Goal: Task Accomplishment & Management: Manage account settings

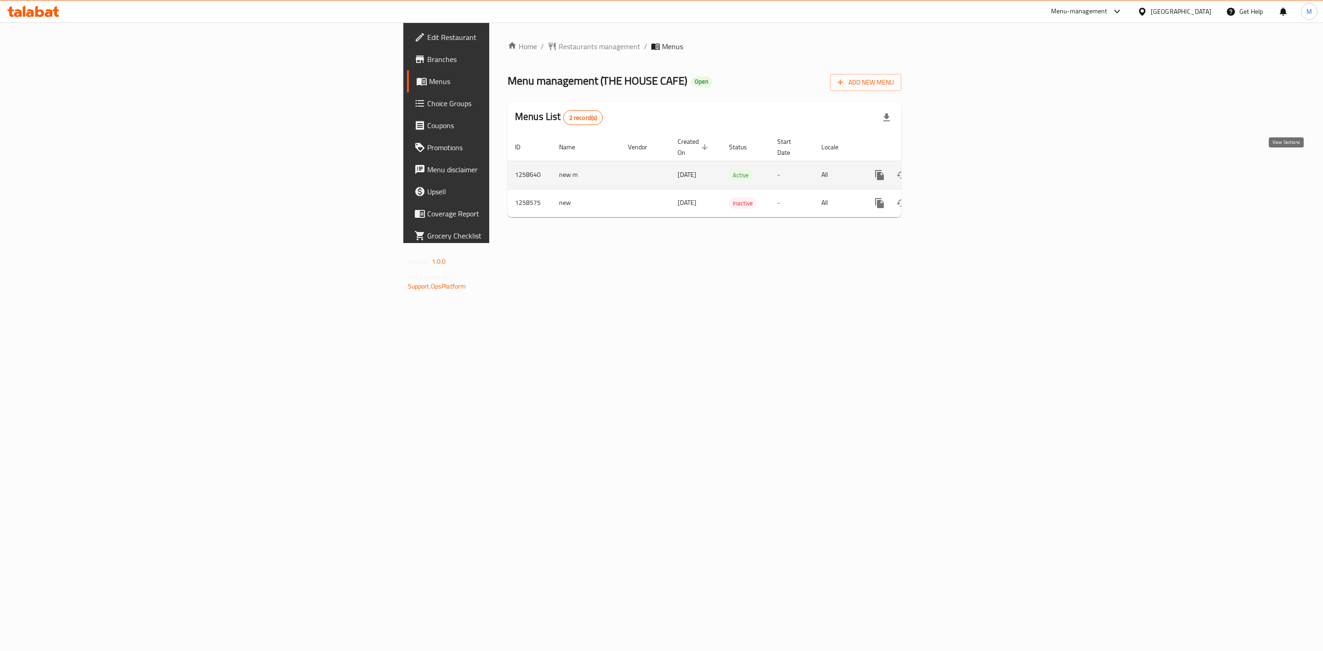
click at [950, 171] on icon "enhanced table" at bounding box center [946, 175] width 8 height 8
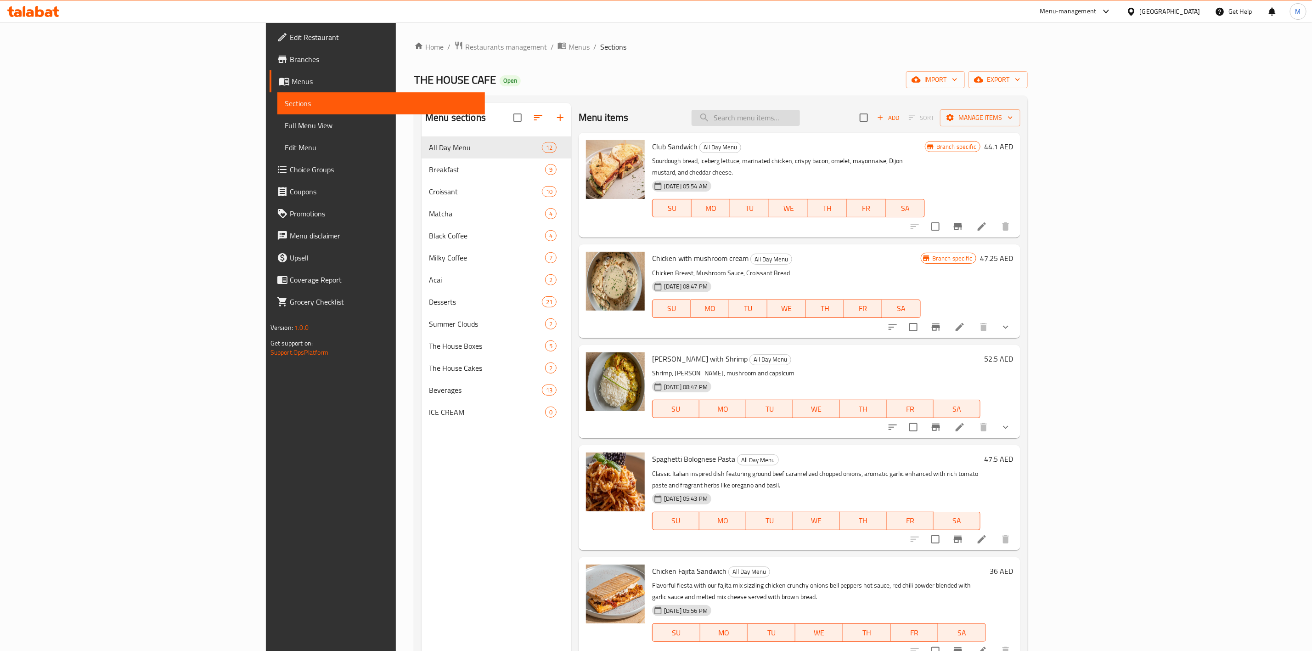
click at [800, 110] on input "search" at bounding box center [746, 118] width 108 height 16
click at [800, 123] on input "search" at bounding box center [746, 118] width 108 height 16
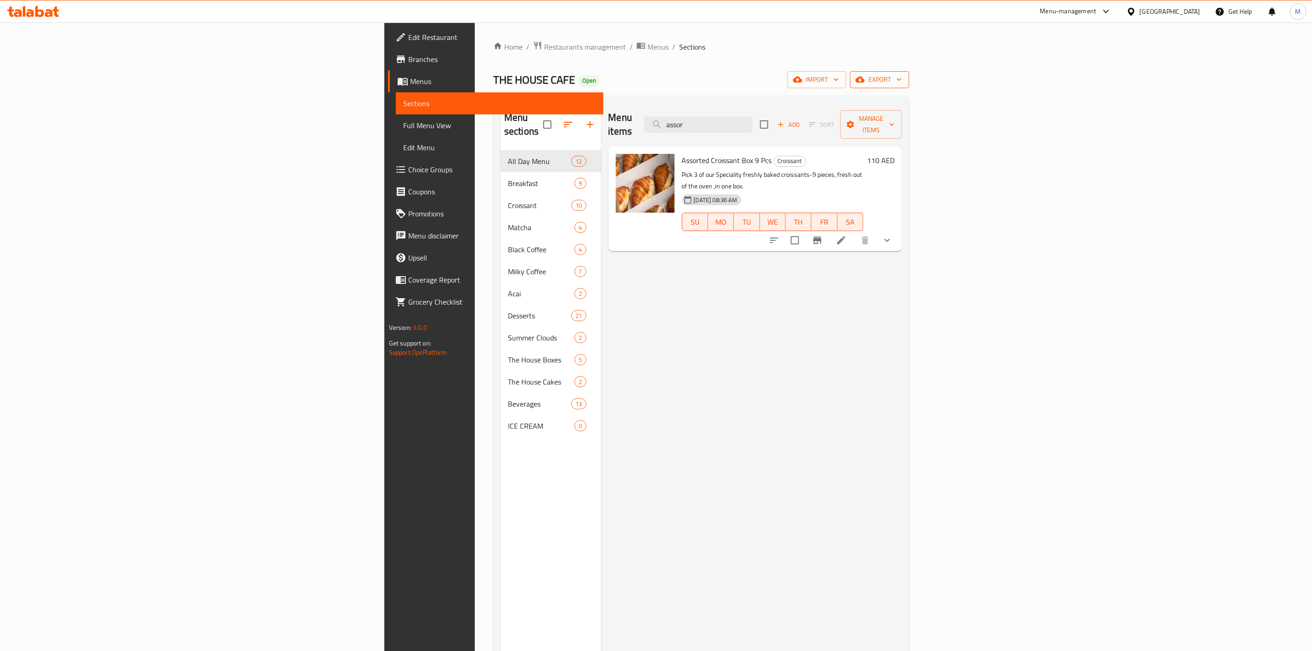
type input "assor"
click at [902, 80] on span "export" at bounding box center [880, 79] width 45 height 11
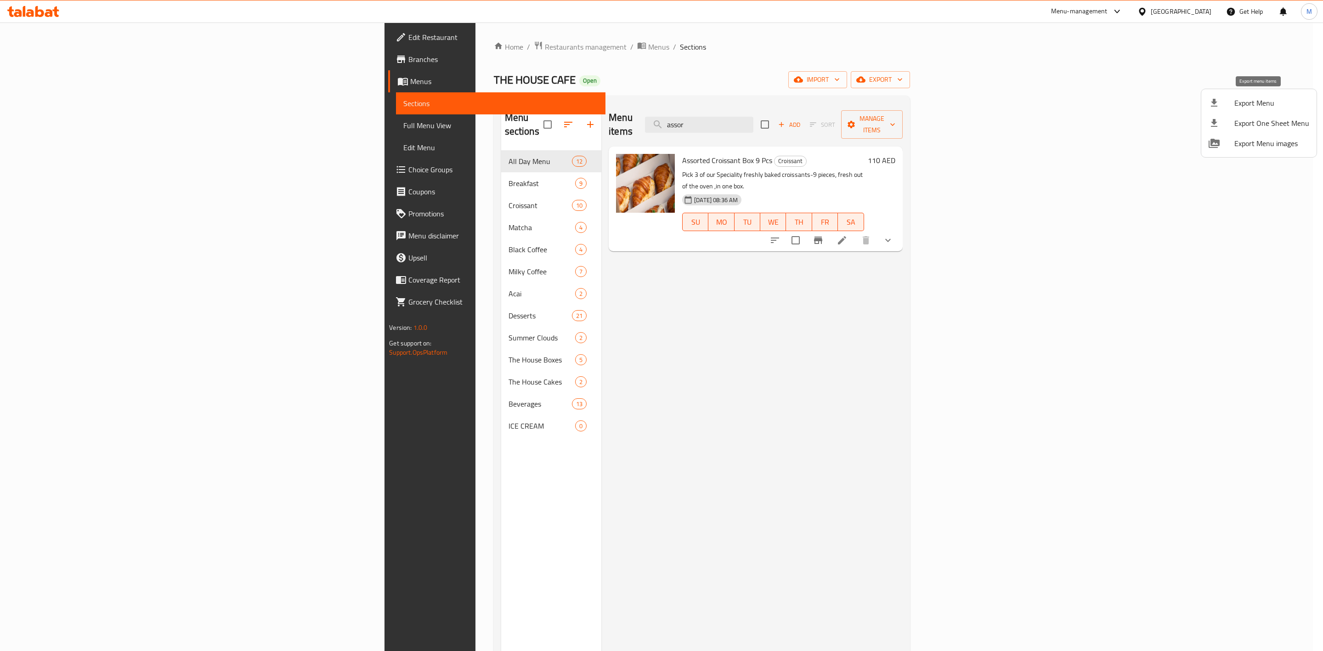
click at [1256, 93] on li "Export Menu" at bounding box center [1258, 103] width 115 height 20
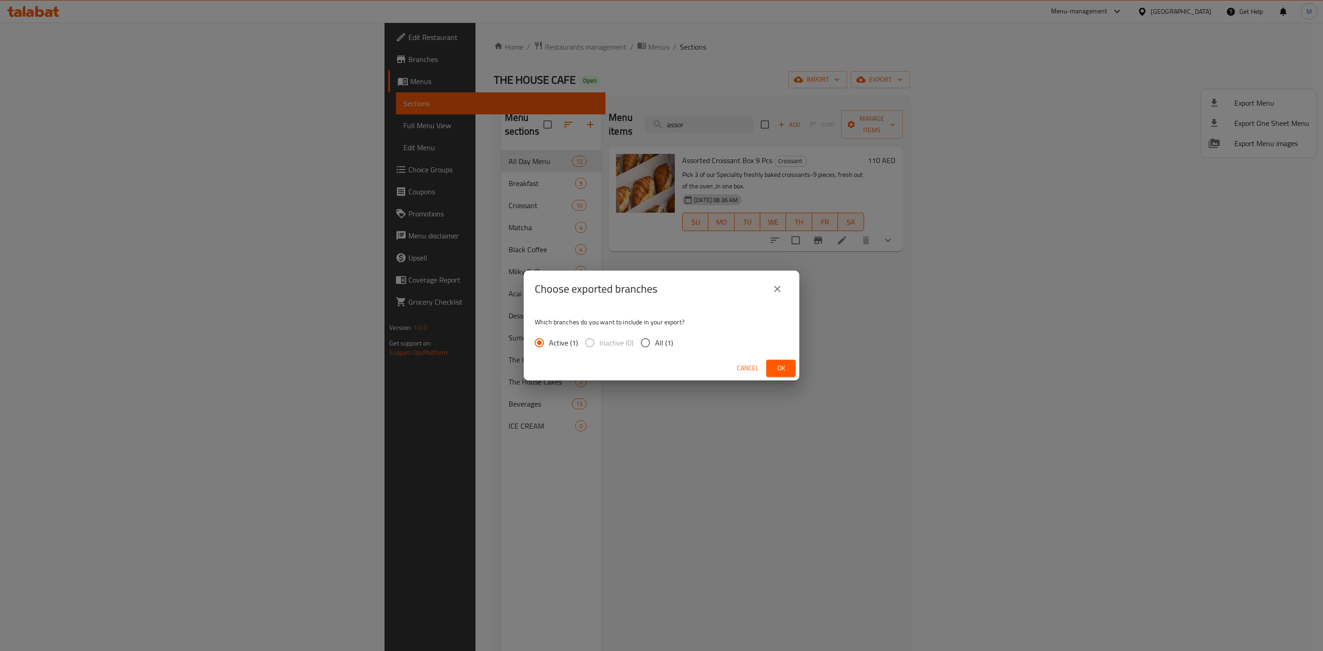
click at [661, 344] on span "All (1)" at bounding box center [664, 342] width 18 height 11
click at [655, 344] on input "All (1)" at bounding box center [645, 342] width 19 height 19
radio input "true"
click at [774, 366] on span "Ok" at bounding box center [781, 367] width 15 height 11
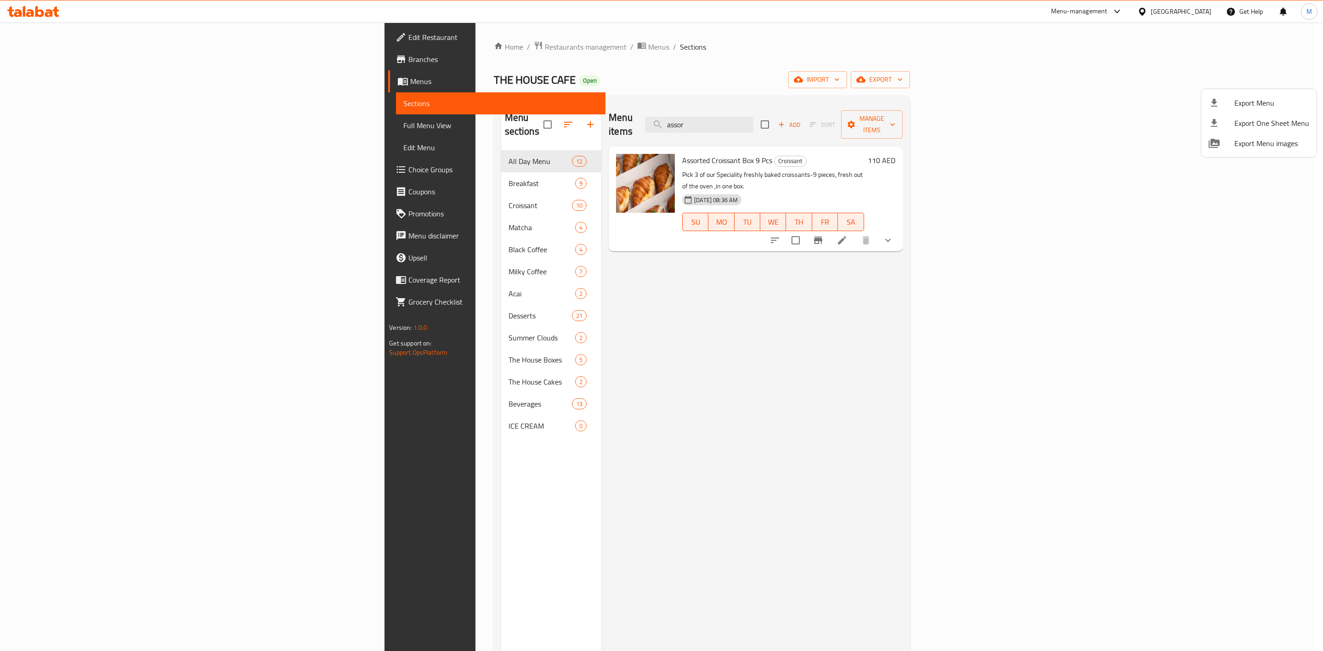
click at [710, 338] on div at bounding box center [661, 325] width 1323 height 651
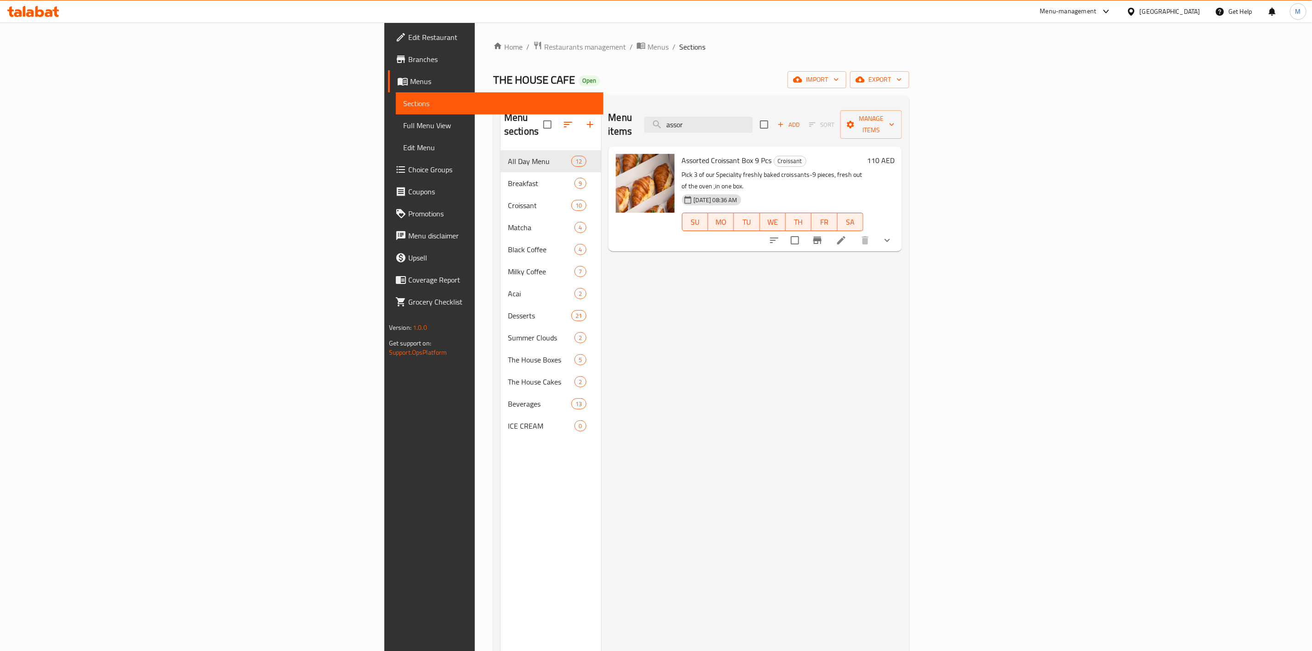
click at [898, 229] on button "show more" at bounding box center [887, 240] width 22 height 22
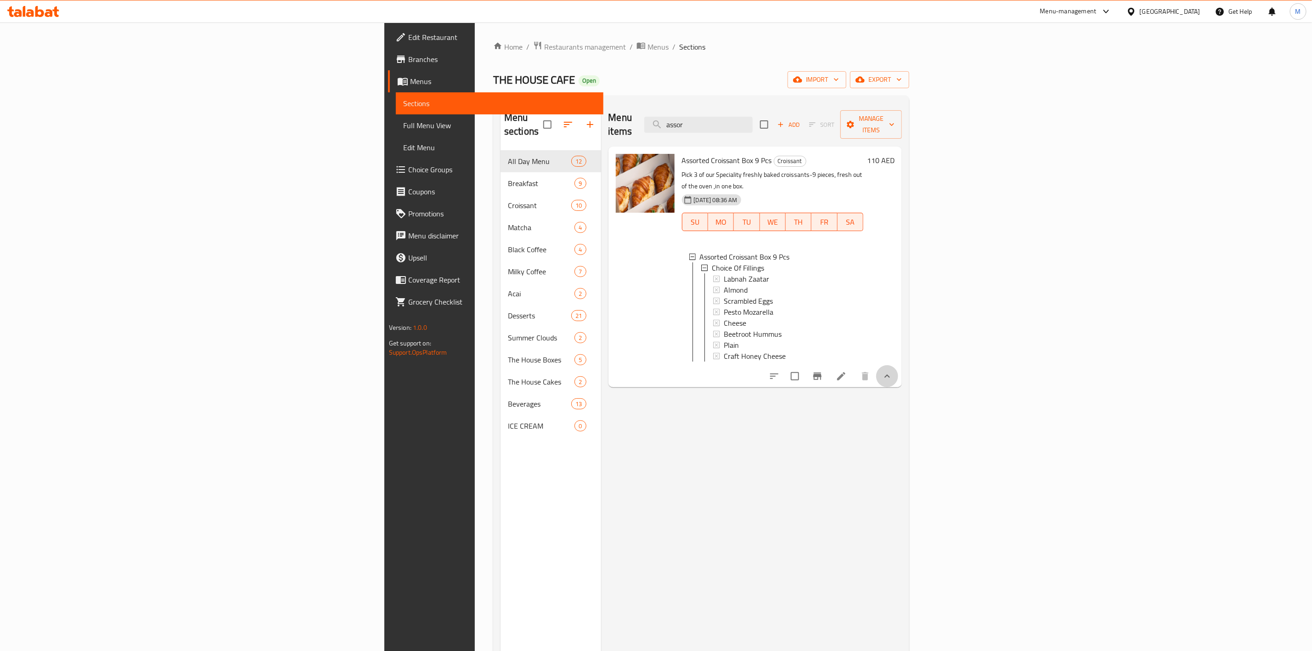
click at [898, 365] on button "show more" at bounding box center [887, 376] width 22 height 22
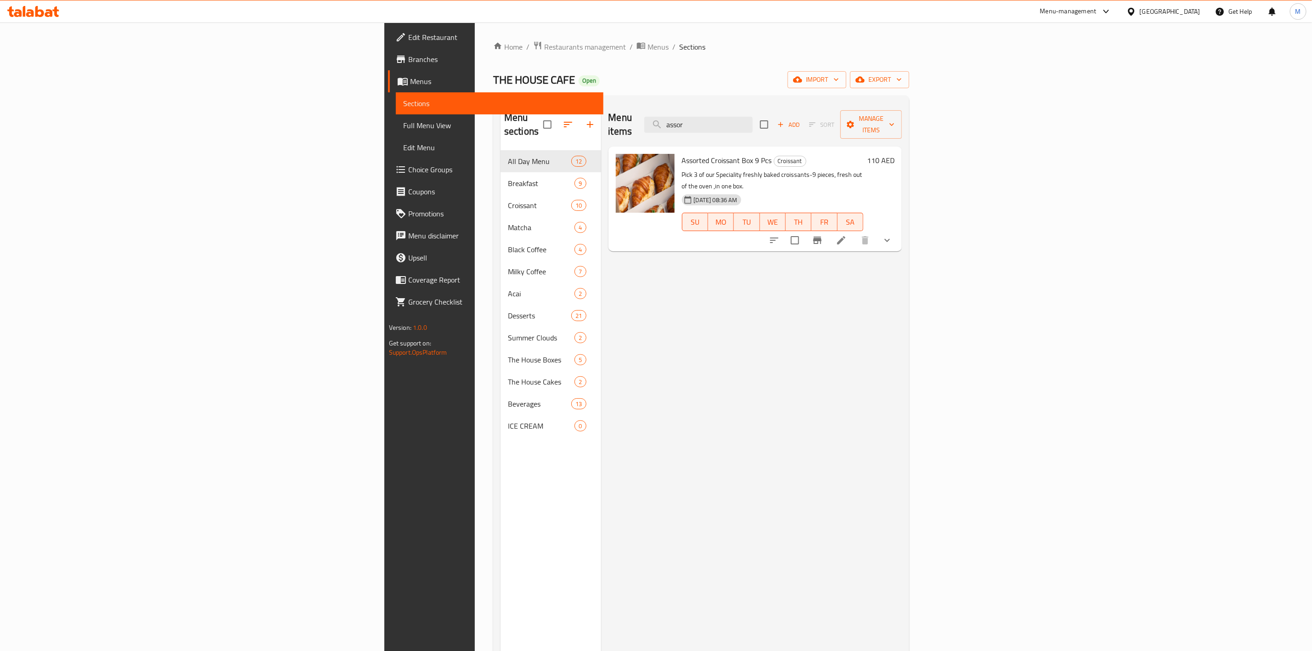
click at [846, 236] on icon at bounding box center [841, 240] width 8 height 8
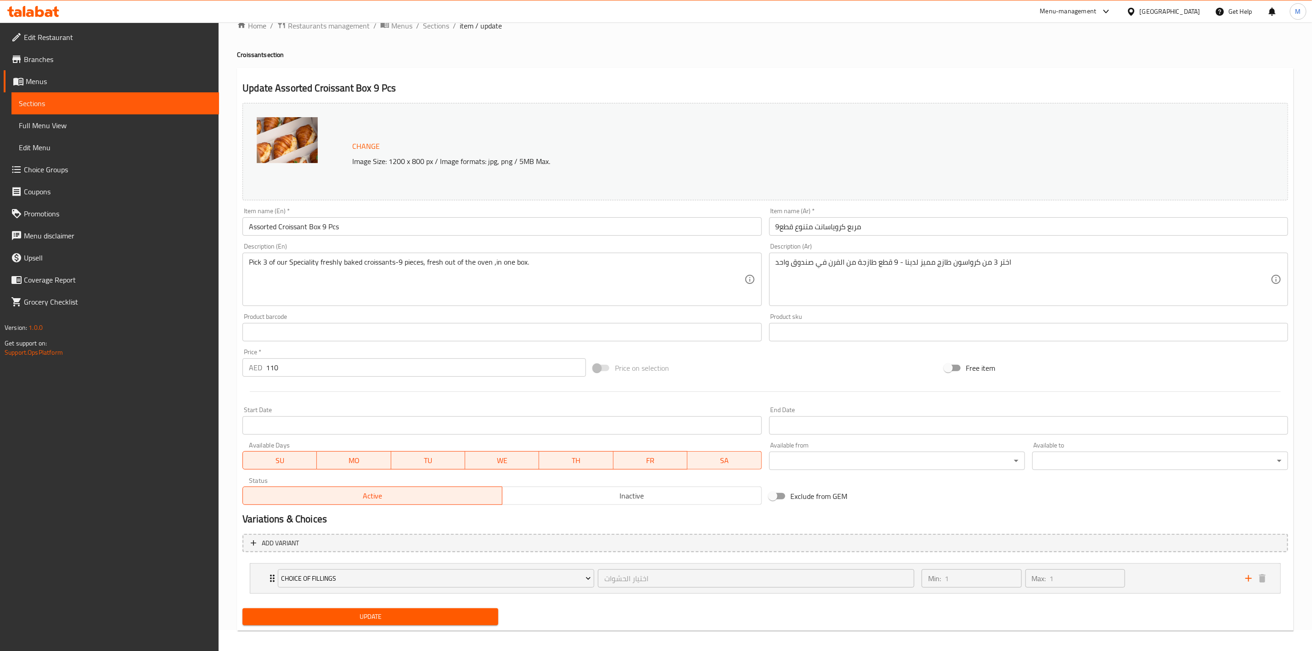
scroll to position [27, 0]
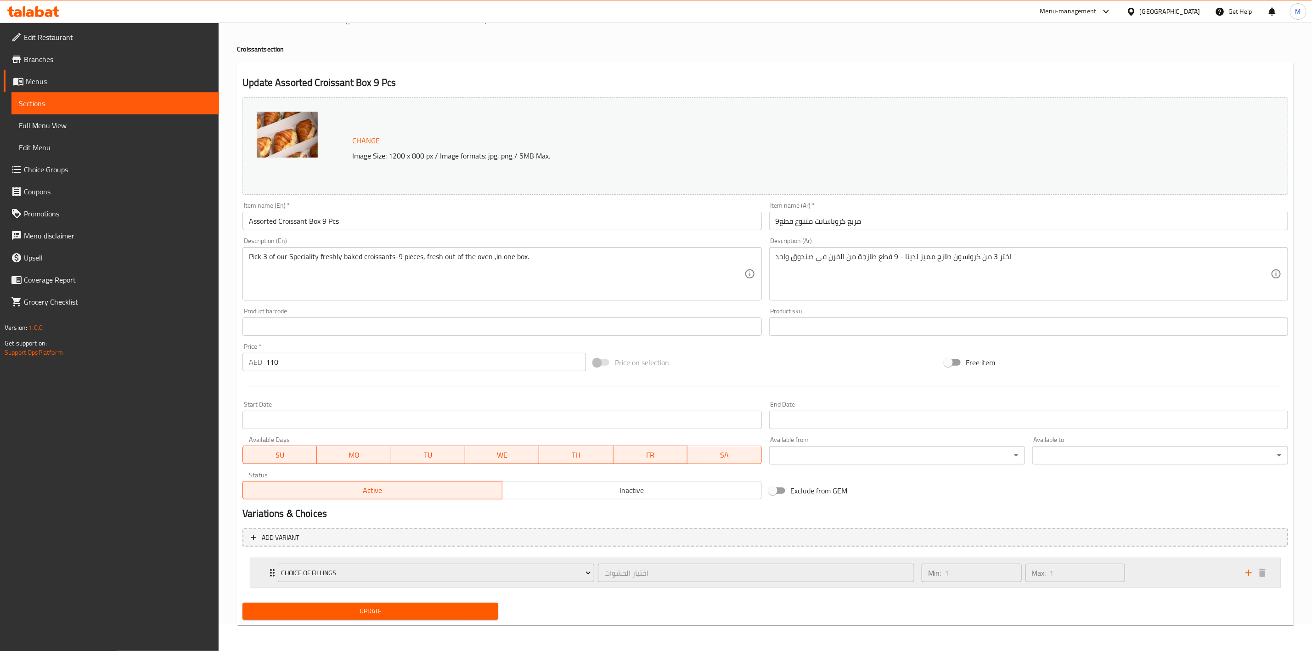
click at [1152, 585] on div "Min: 1 ​ Max: 1 ​" at bounding box center [1078, 572] width 324 height 29
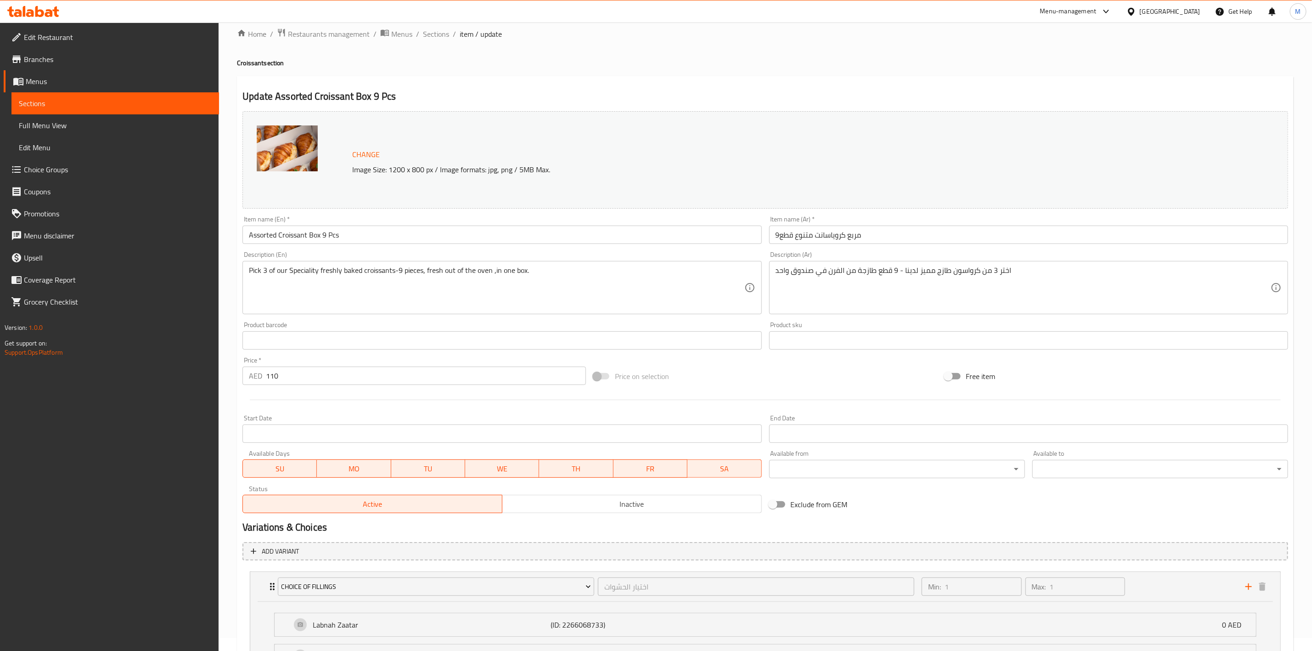
scroll to position [0, 0]
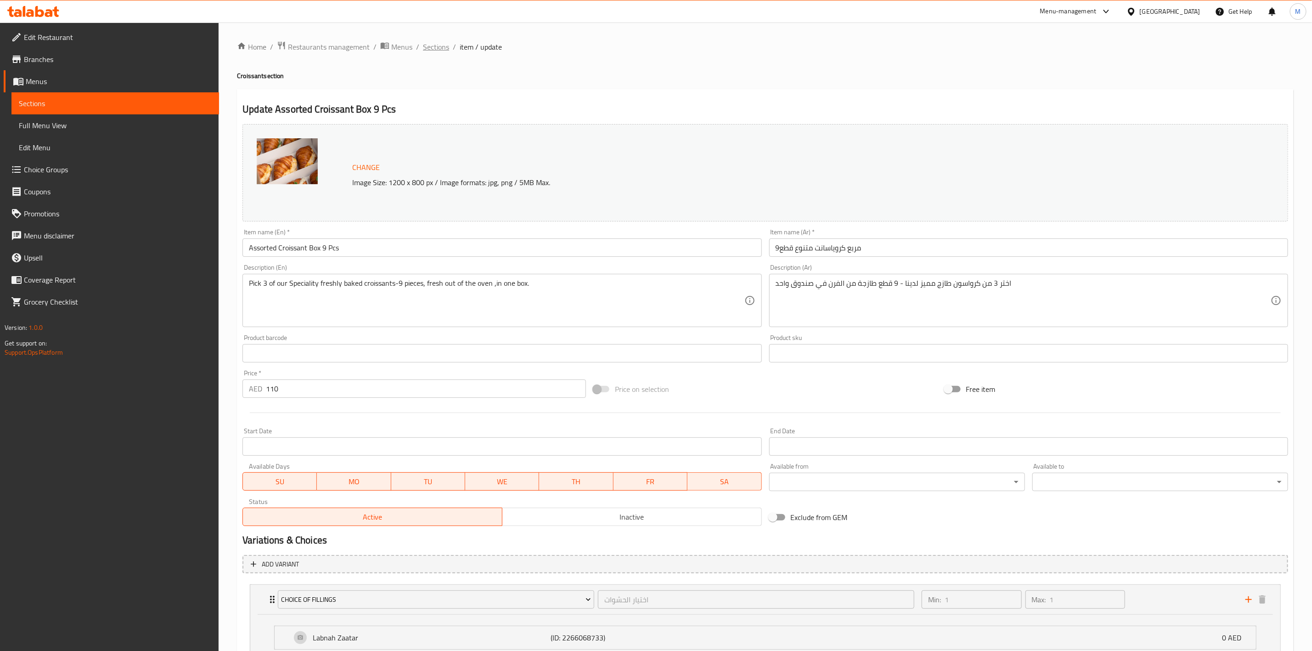
click at [430, 47] on span "Sections" at bounding box center [436, 46] width 26 height 11
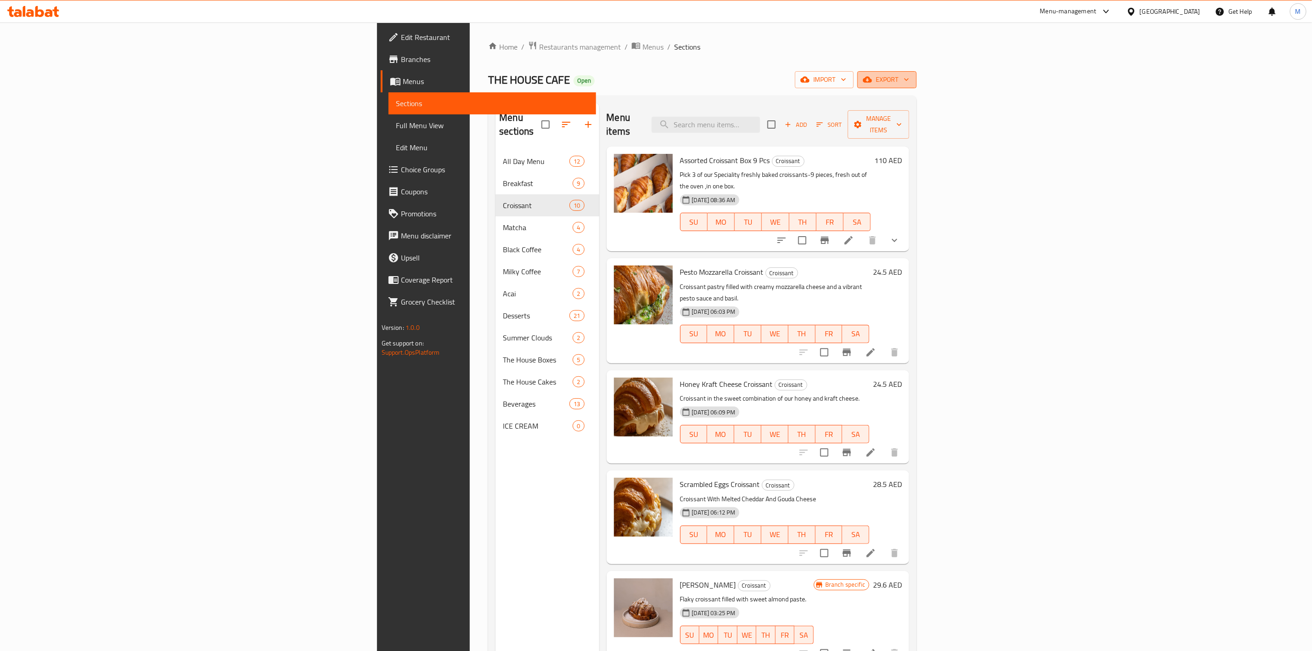
click at [909, 81] on span "export" at bounding box center [887, 79] width 45 height 11
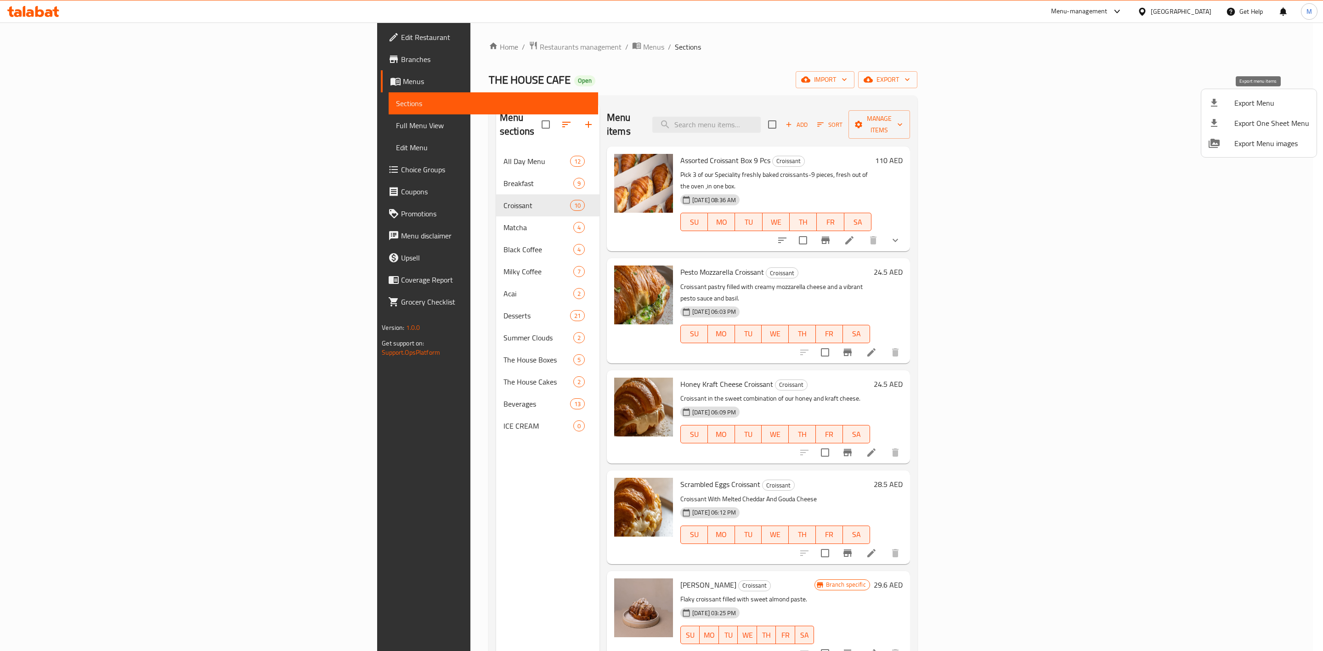
click at [1259, 102] on span "Export Menu" at bounding box center [1271, 102] width 75 height 11
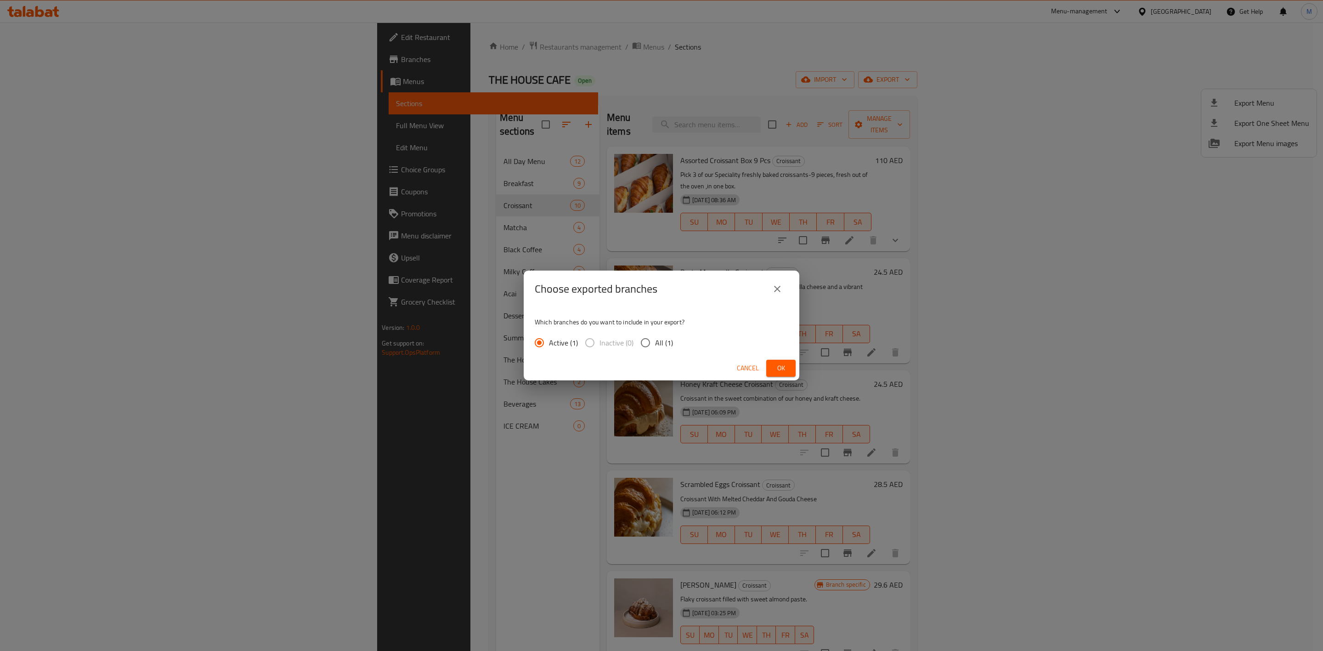
click at [664, 339] on span "All (1)" at bounding box center [664, 342] width 18 height 11
click at [655, 339] on input "All (1)" at bounding box center [645, 342] width 19 height 19
radio input "true"
click at [771, 367] on button "Ok" at bounding box center [780, 368] width 29 height 17
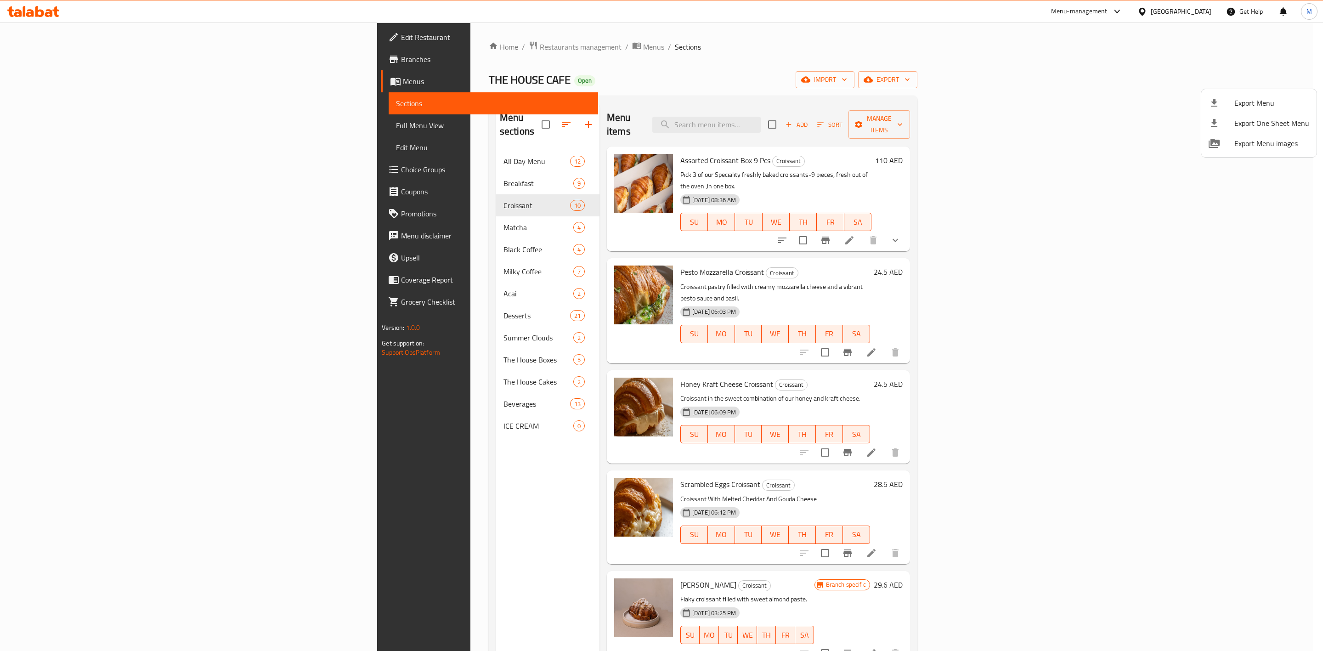
click at [295, 231] on div at bounding box center [661, 325] width 1323 height 651
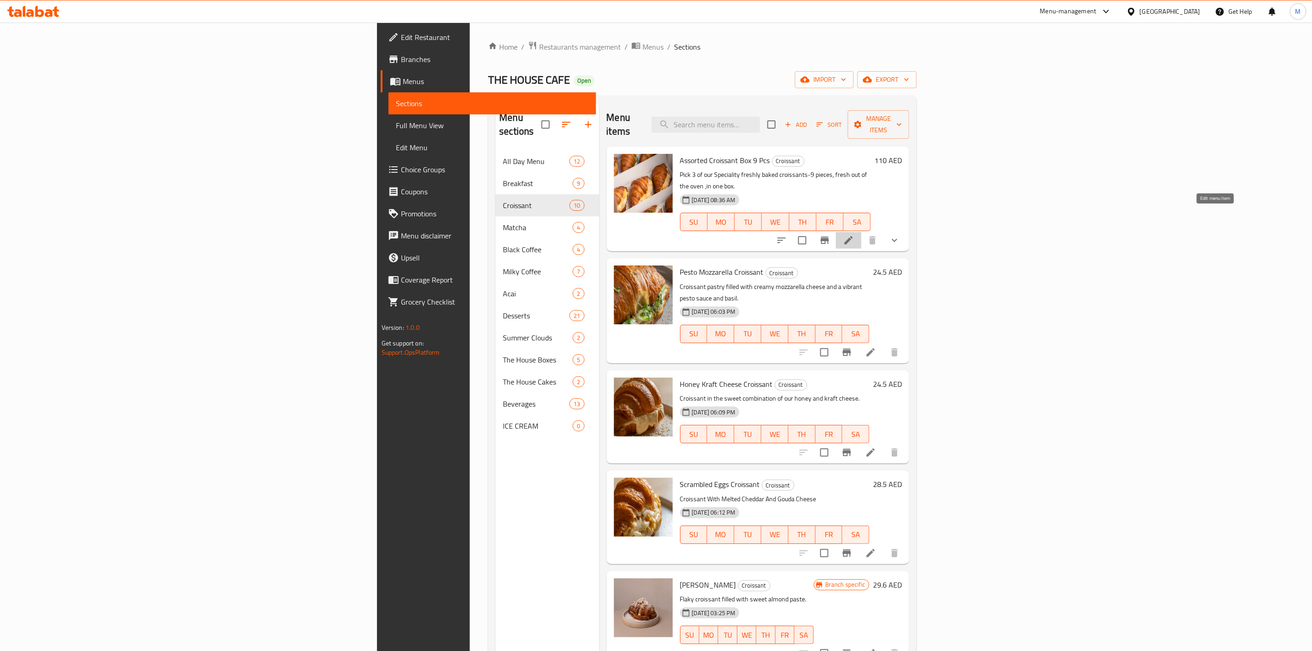
click at [854, 235] on icon at bounding box center [848, 240] width 11 height 11
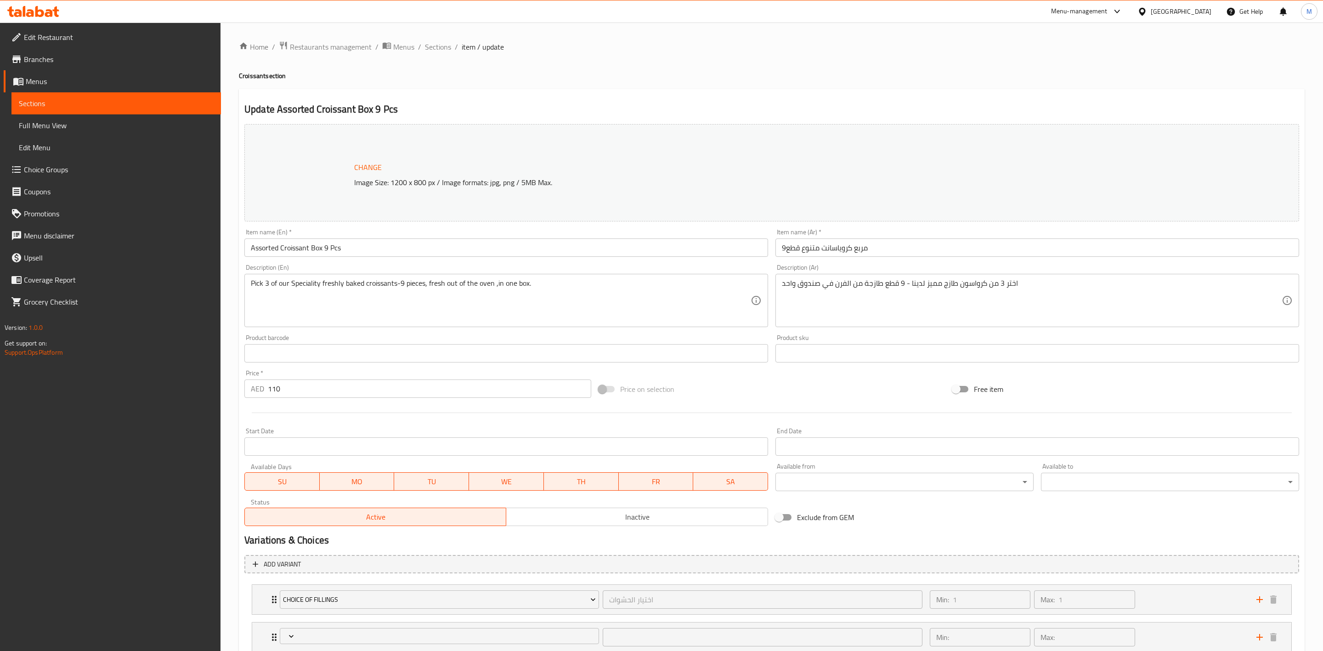
type input "اختيار الاول الحشوات"
type input "3"
type input "اختيارك الثاني من الحشوات"
type input "3"
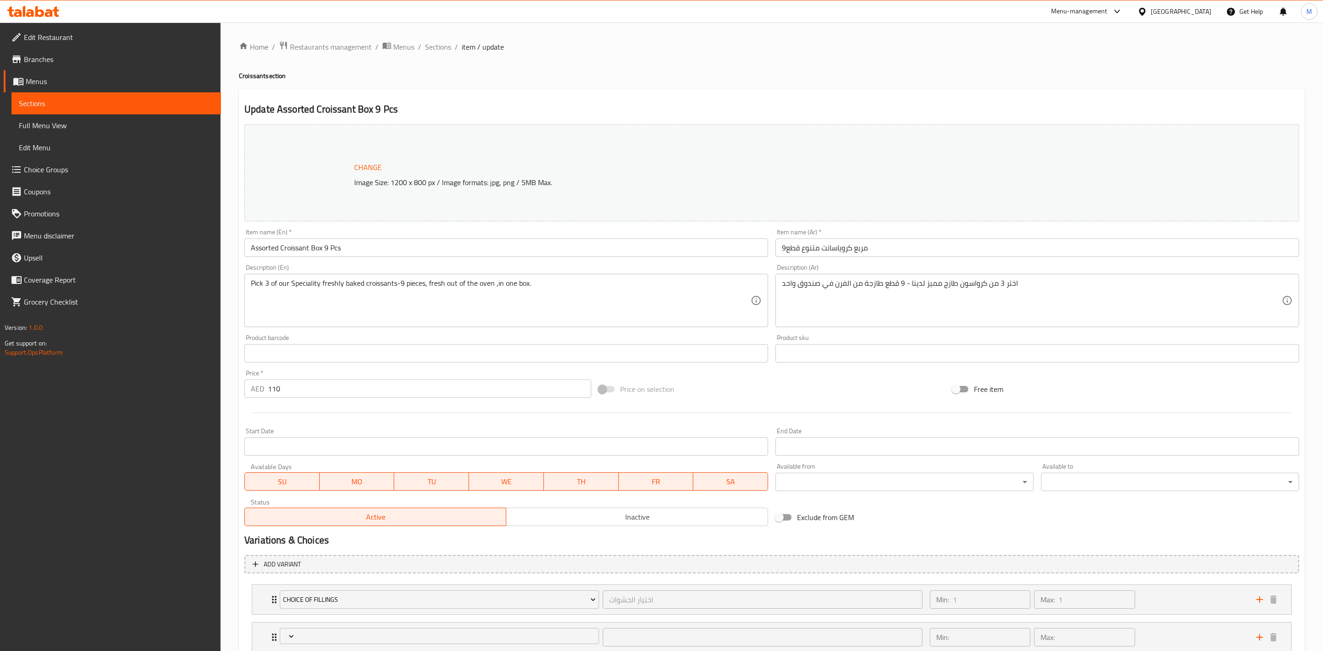
type input "3"
type input "اختيارك الثالث من الحشوات"
type input "3"
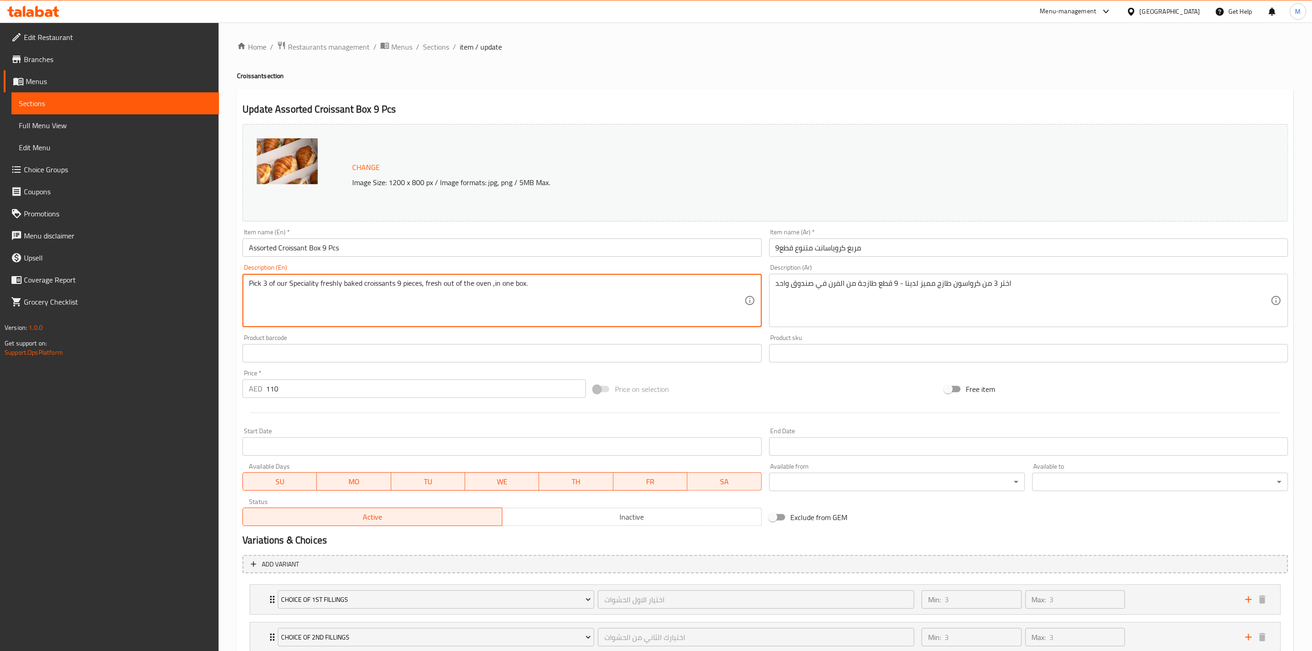
type textarea "Pick 3 of our Speciality freshly baked croissants 9 pieces, fresh out of the ov…"
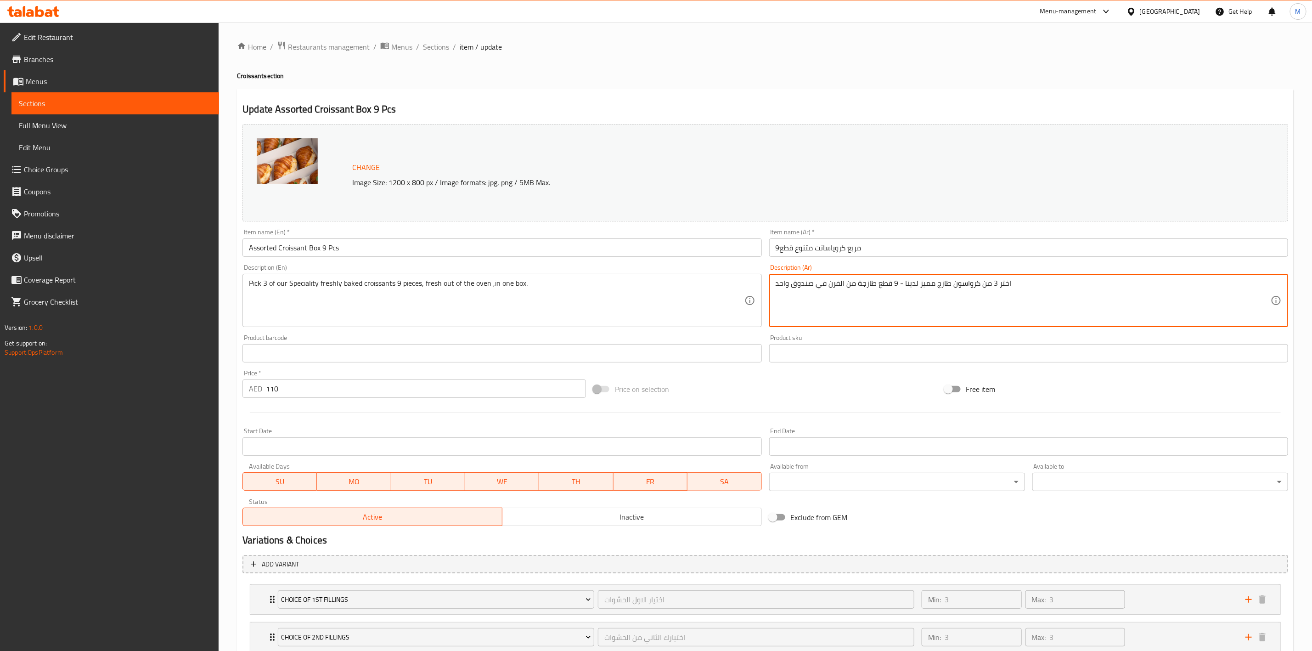
click at [909, 287] on textarea "اختر 3 من كرواسون طازج مميز لدينا - 9 قطع طازجة من الفرن في صندوق واحد" at bounding box center [1023, 301] width 495 height 44
click at [898, 287] on textarea "اختر 3 من كرواسون طازج مميز لدينا - 9 قطع طازجة من الفرن في صندوق واحد" at bounding box center [1023, 301] width 495 height 44
click at [1101, 287] on textarea "اختر 3 من كرواسون طازج مميز لدينا 9 قطع طازجة من الفرن في صندوق واحد" at bounding box center [1023, 301] width 495 height 44
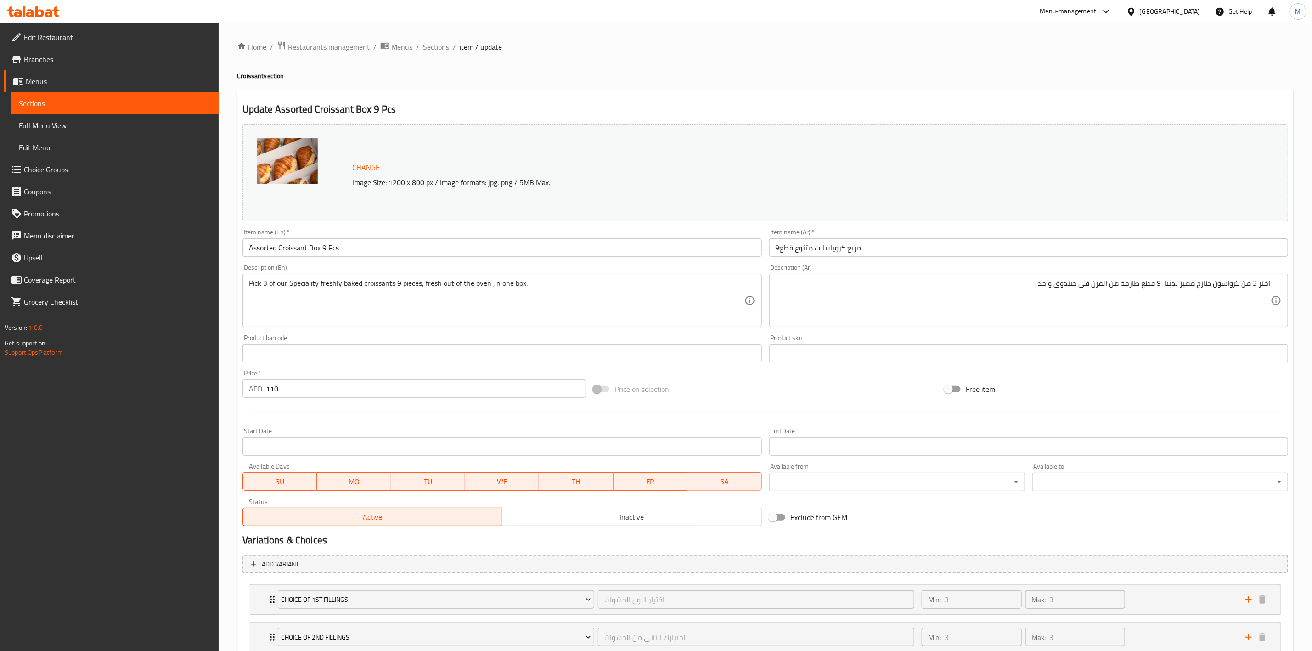
click at [1085, 382] on div "Free item" at bounding box center [1116, 389] width 351 height 25
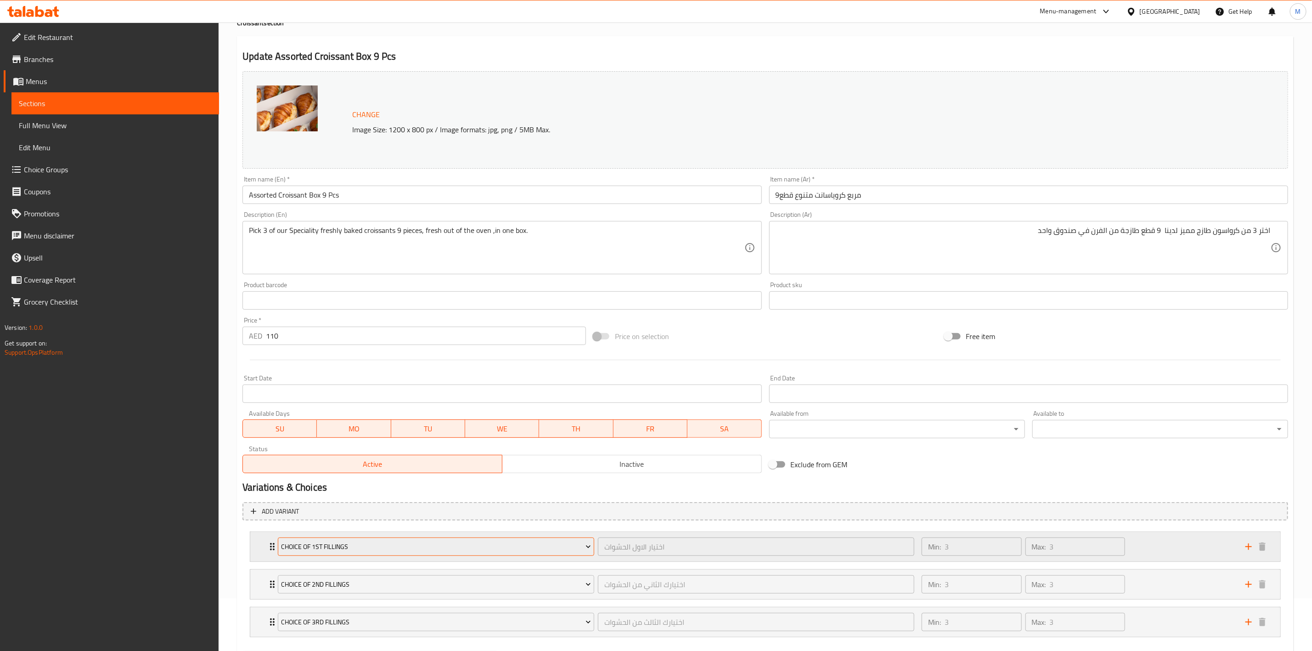
scroll to position [104, 0]
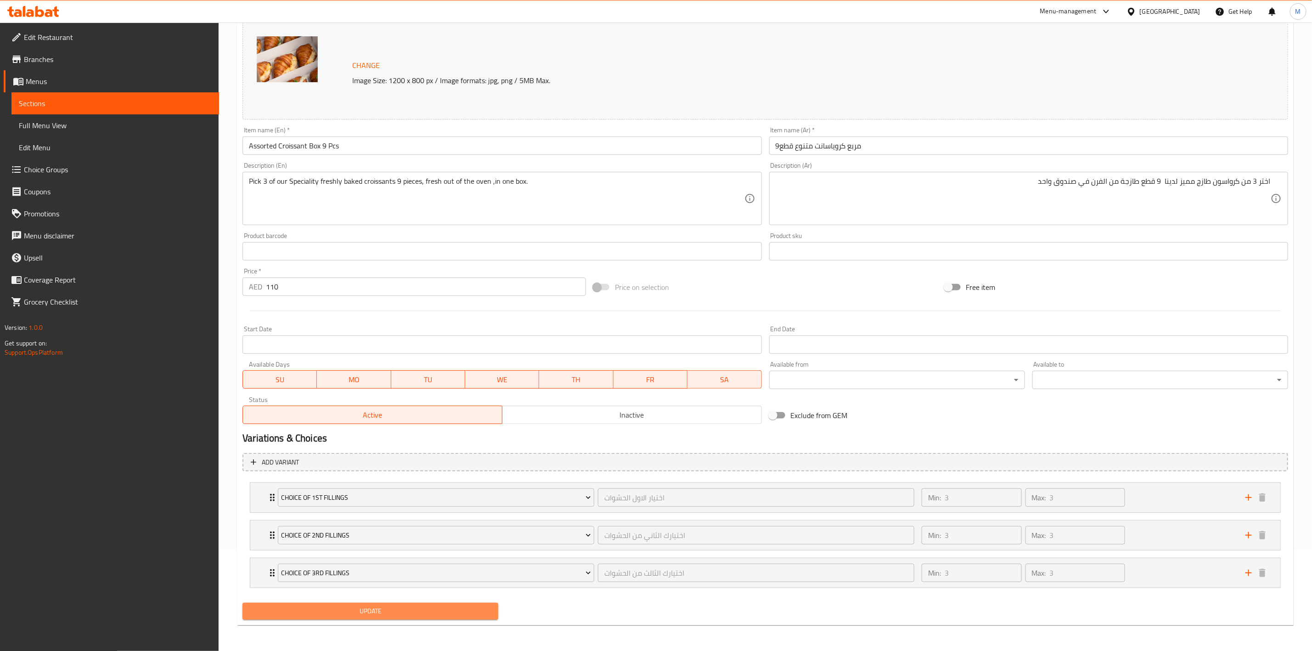
click at [415, 611] on span "Update" at bounding box center [370, 610] width 241 height 11
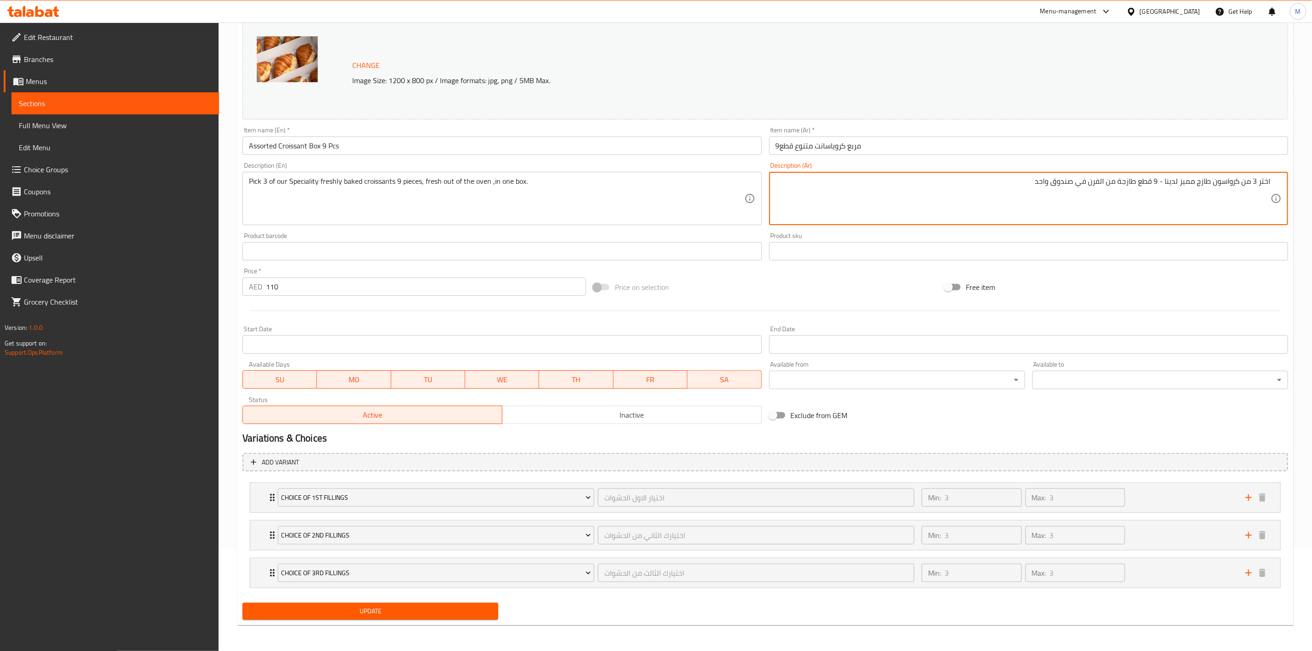
type textarea "اختر 3 من كرواسون طازج مميز لدينا - 9 قطع طازجة من الفرن في صندوق واحد"
drag, startPoint x: 395, startPoint y: 178, endPoint x: 488, endPoint y: 178, distance: 92.8
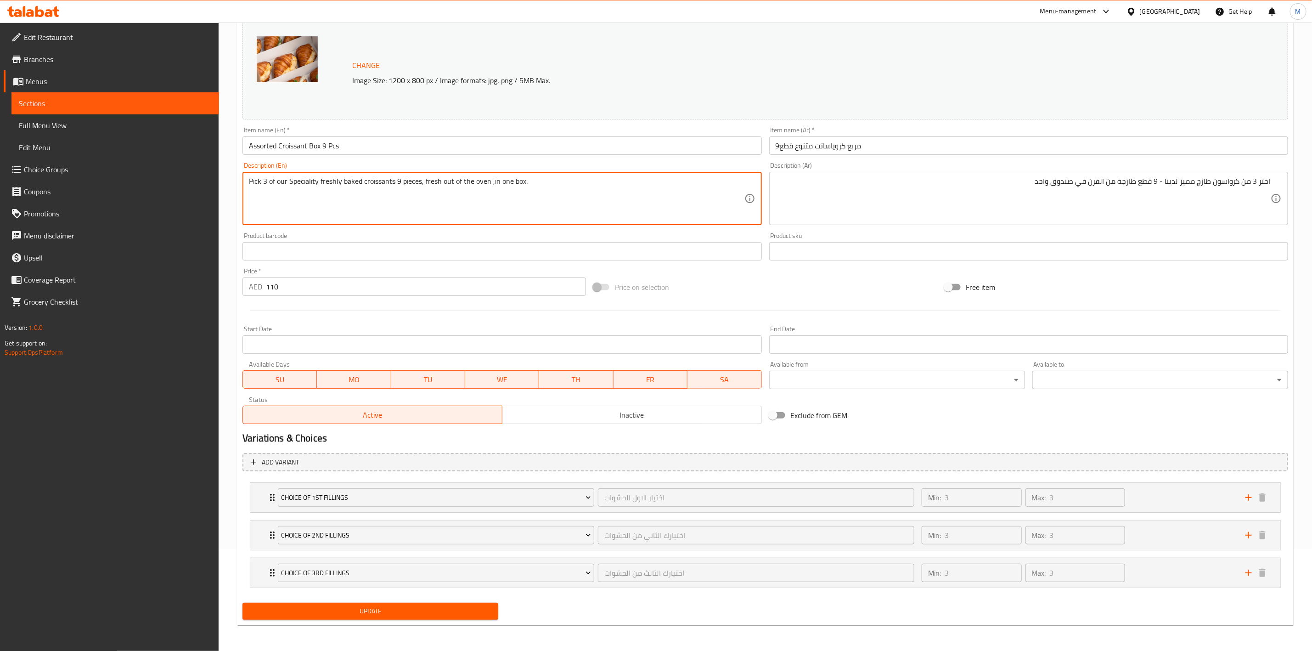
type textarea "Pick 3 of our Speciality freshly baked croissants 9 pieces, fresh out of the ov…"
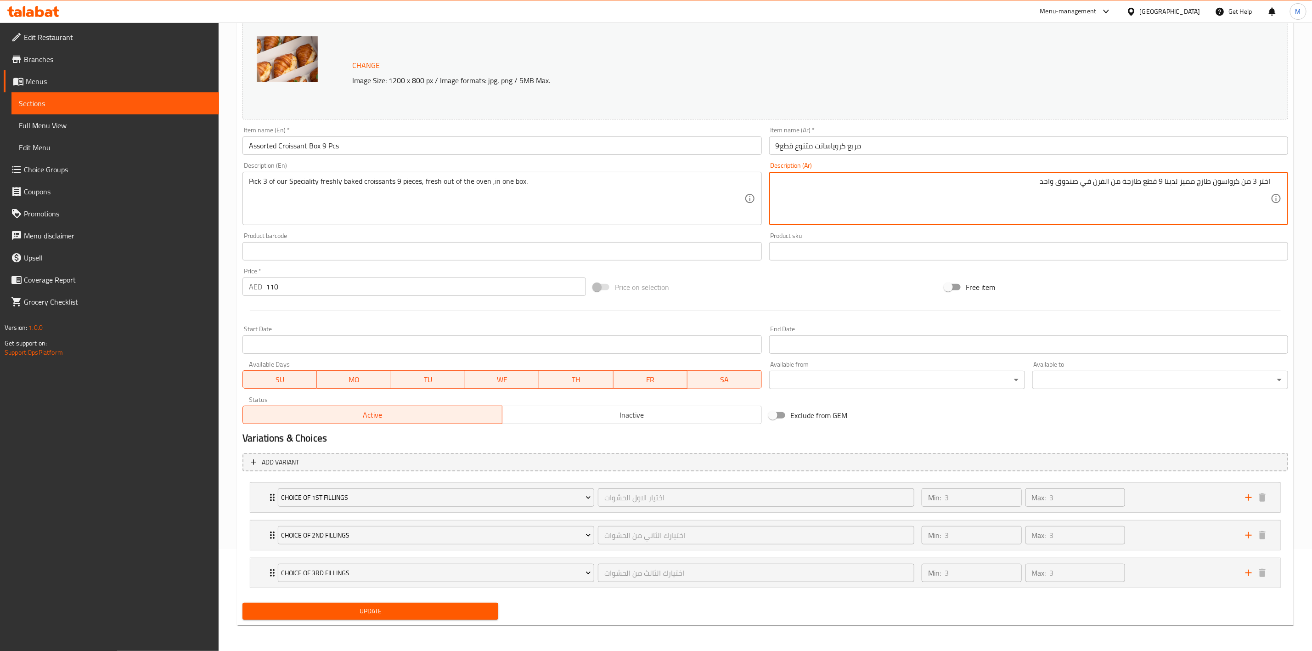
type textarea "اختر 3 من كرواسون طازج مميز لدينا 9 قطع طازجة من الفرن في صندوق واحد"
click at [1091, 292] on div "Free item" at bounding box center [1116, 287] width 351 height 25
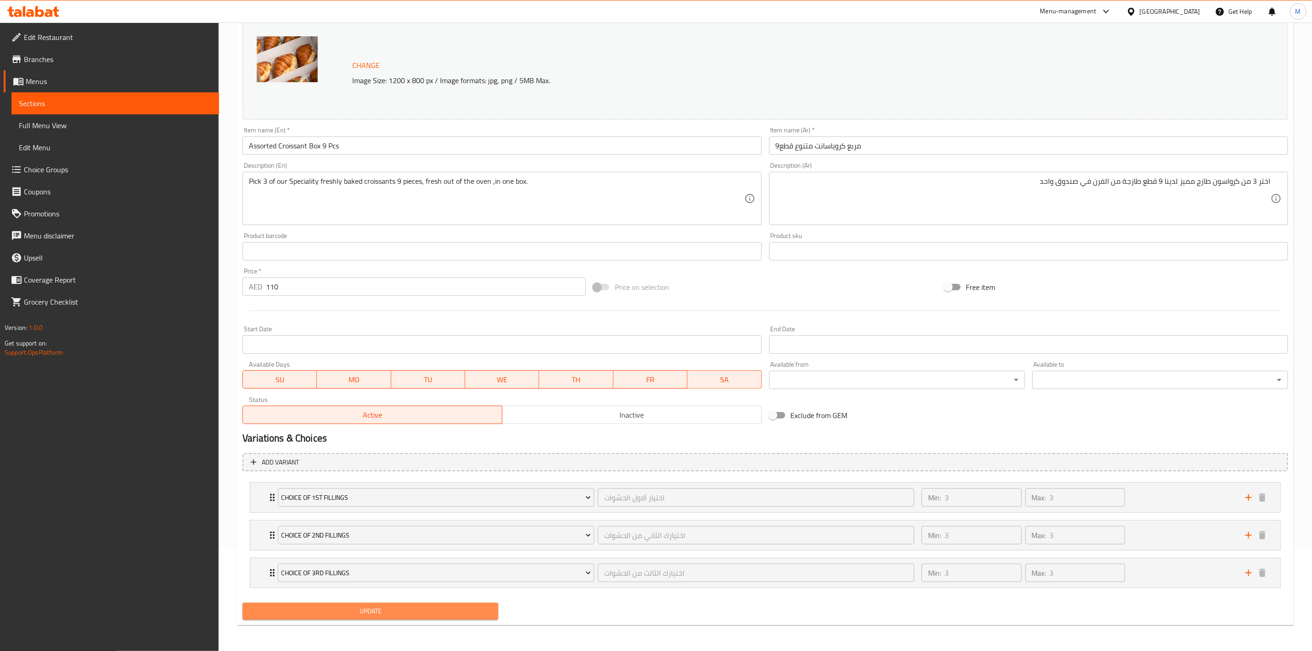
click at [424, 608] on span "Update" at bounding box center [370, 610] width 241 height 11
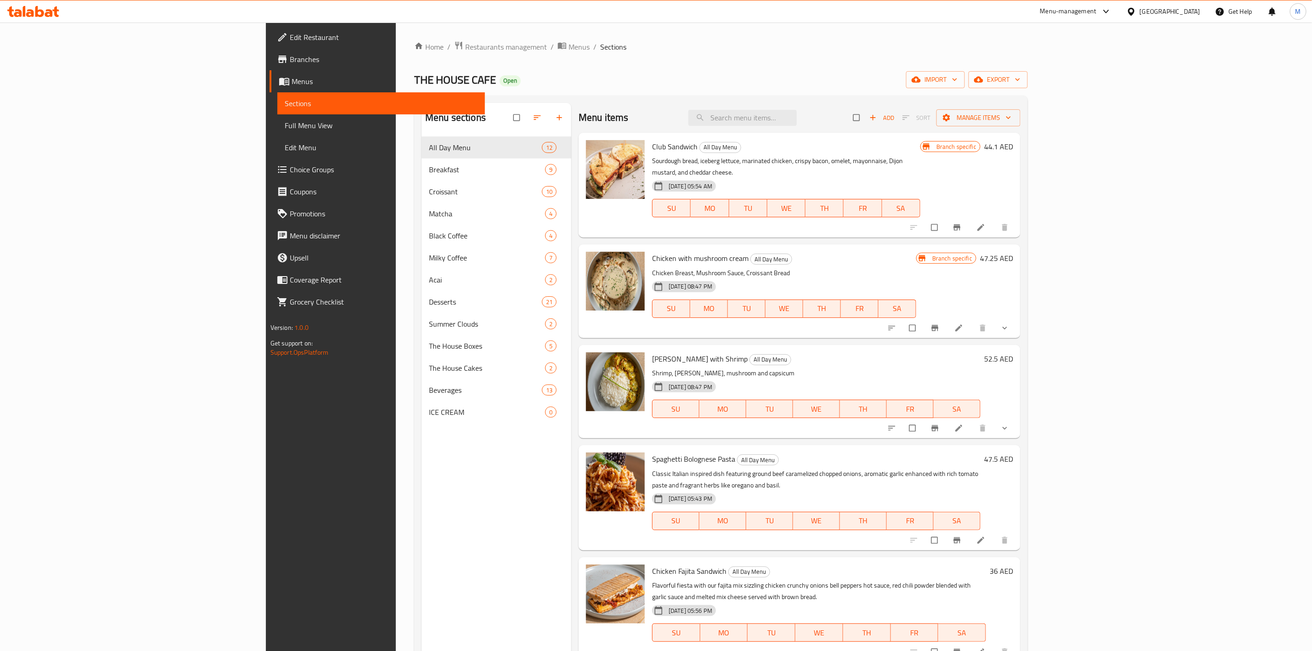
click at [290, 171] on span "Choice Groups" at bounding box center [384, 169] width 188 height 11
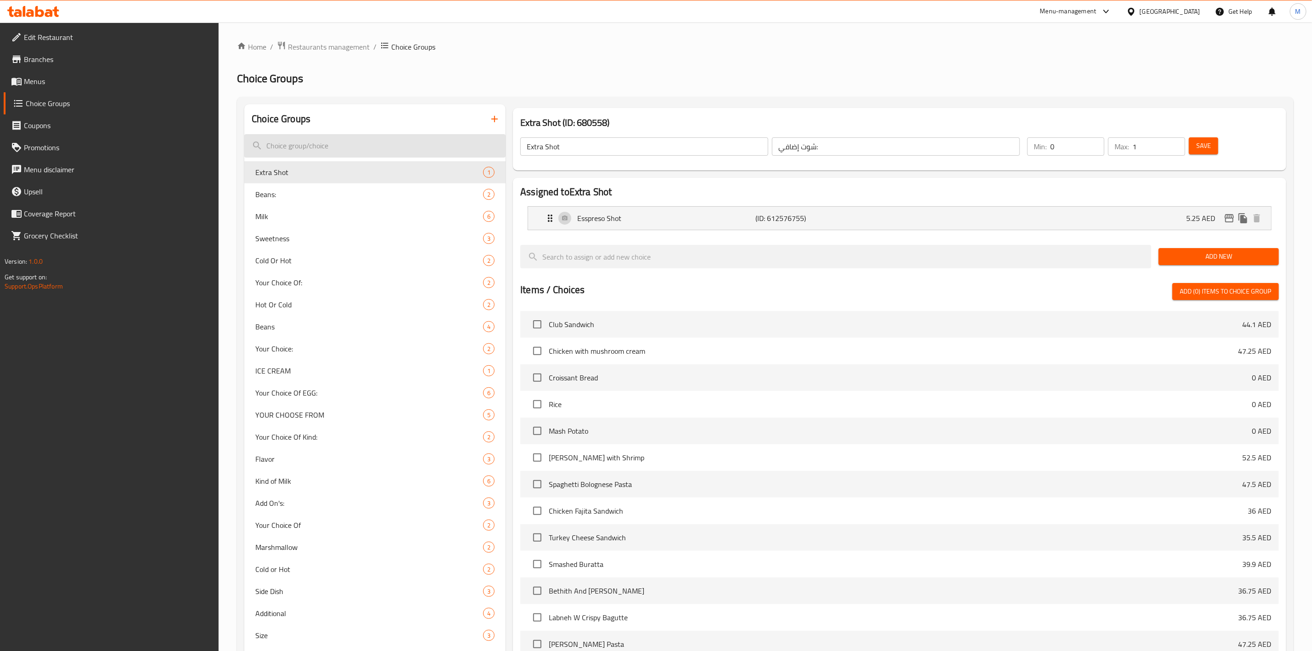
click at [318, 142] on input "search" at bounding box center [374, 145] width 261 height 23
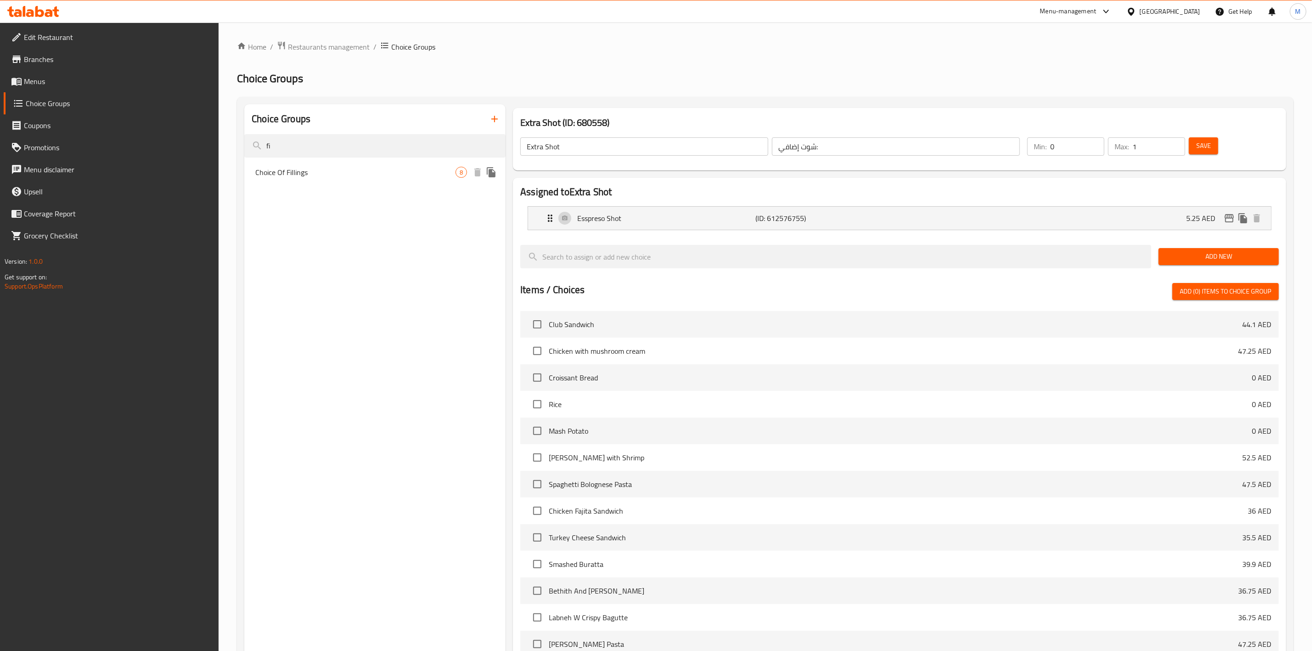
type input "fi"
click at [275, 167] on span "Choice Of Fillings" at bounding box center [355, 172] width 200 height 11
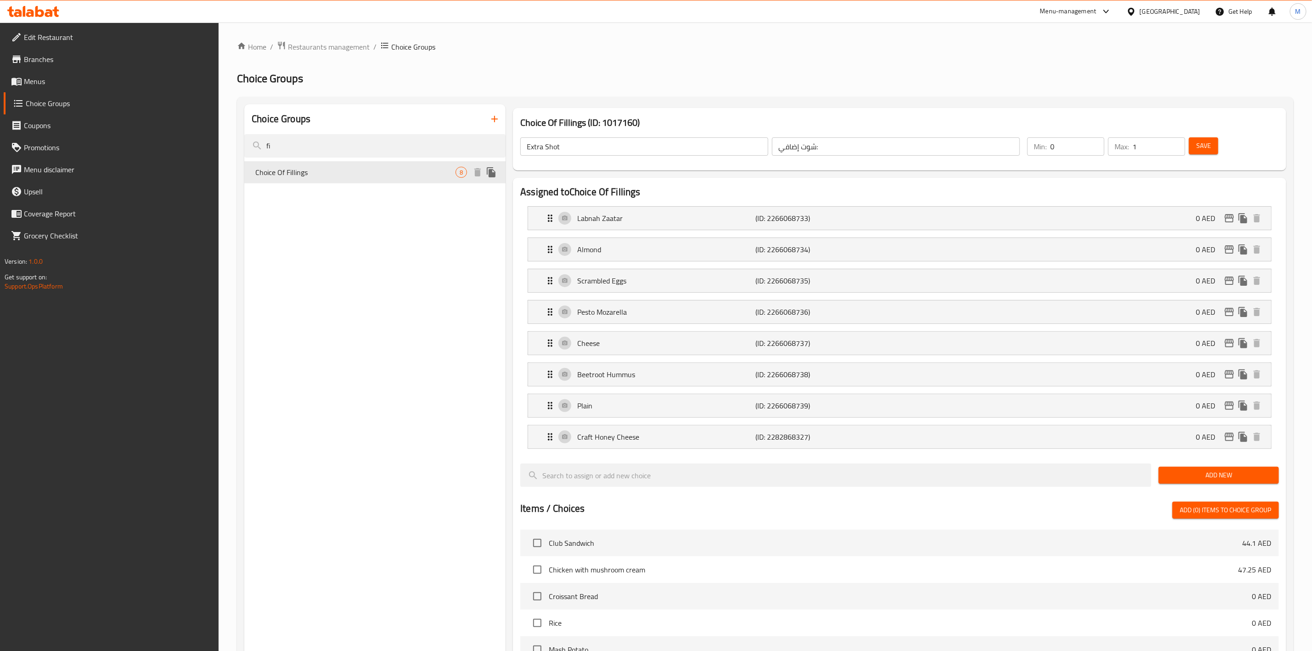
type input "Choice Of Fillings"
type input "اختيار الحشوات"
type input "1"
click at [558, 147] on input "Choice Of Fillings" at bounding box center [644, 146] width 248 height 18
type input "Choice Of 1st Fillings"
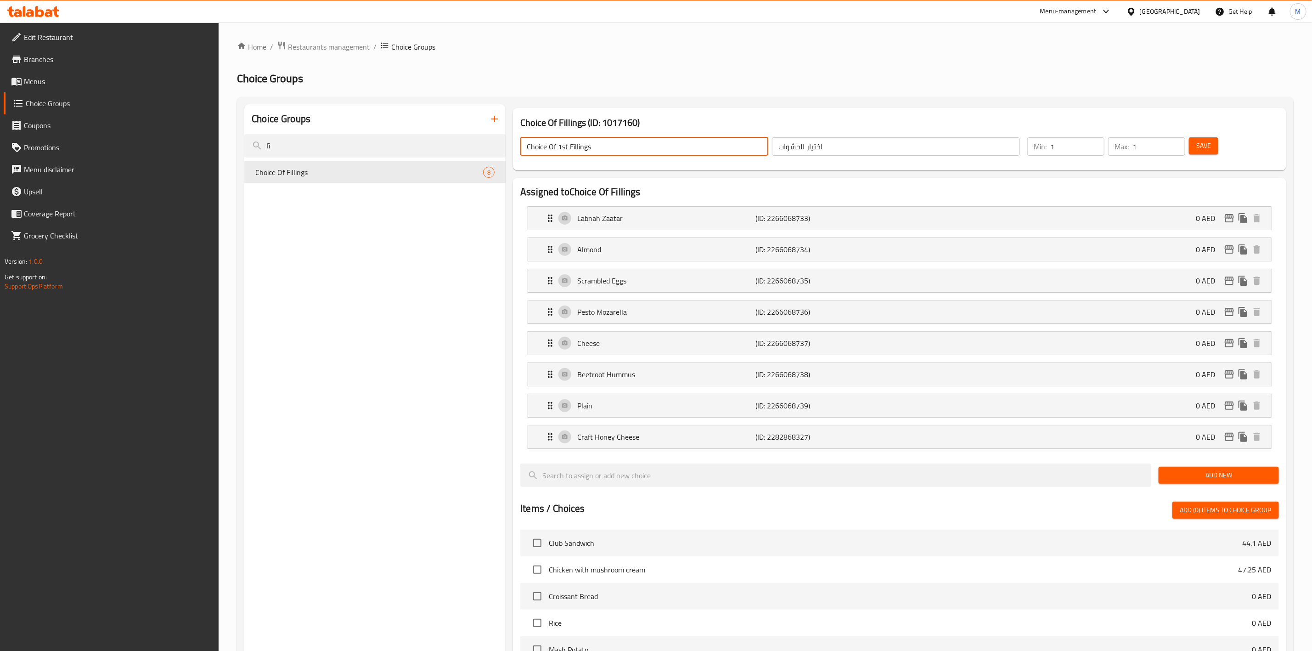
click at [860, 152] on input "اختيار الحشوات" at bounding box center [896, 146] width 248 height 18
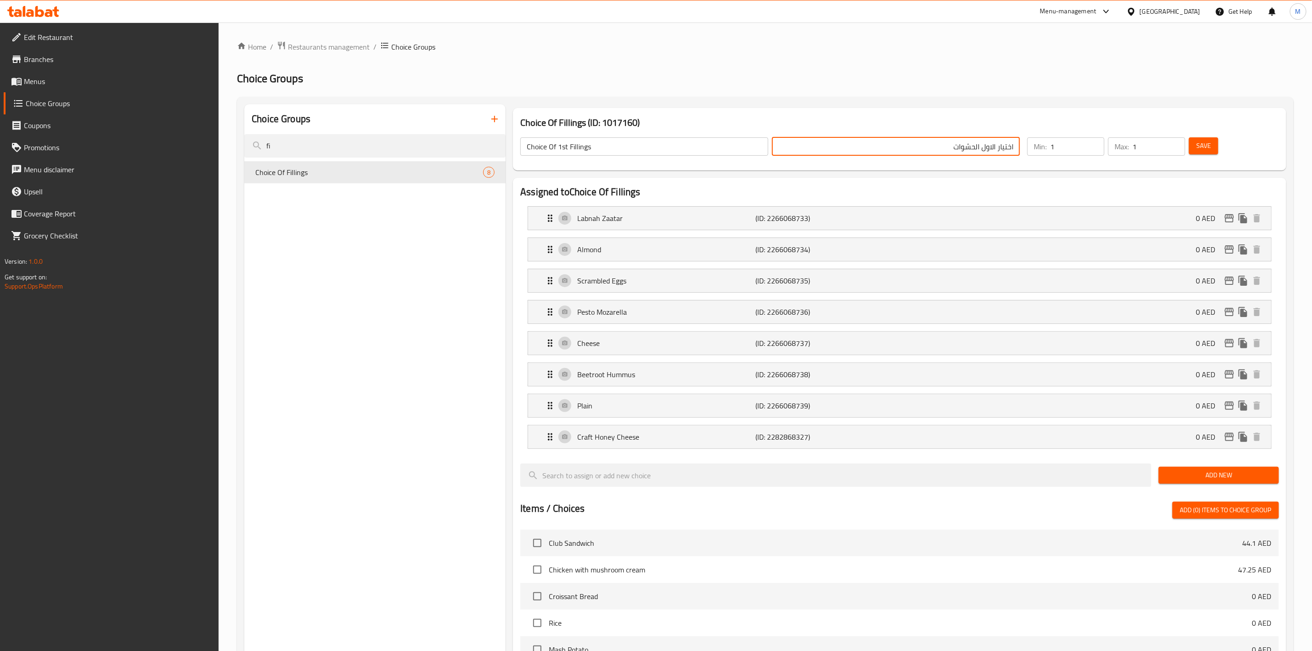
type input "اختيار الاول الحشوات"
click at [1097, 144] on input "2" at bounding box center [1077, 146] width 54 height 18
type input "3"
click at [1097, 144] on input "3" at bounding box center [1077, 146] width 54 height 18
click at [1176, 145] on input "2" at bounding box center [1159, 146] width 53 height 18
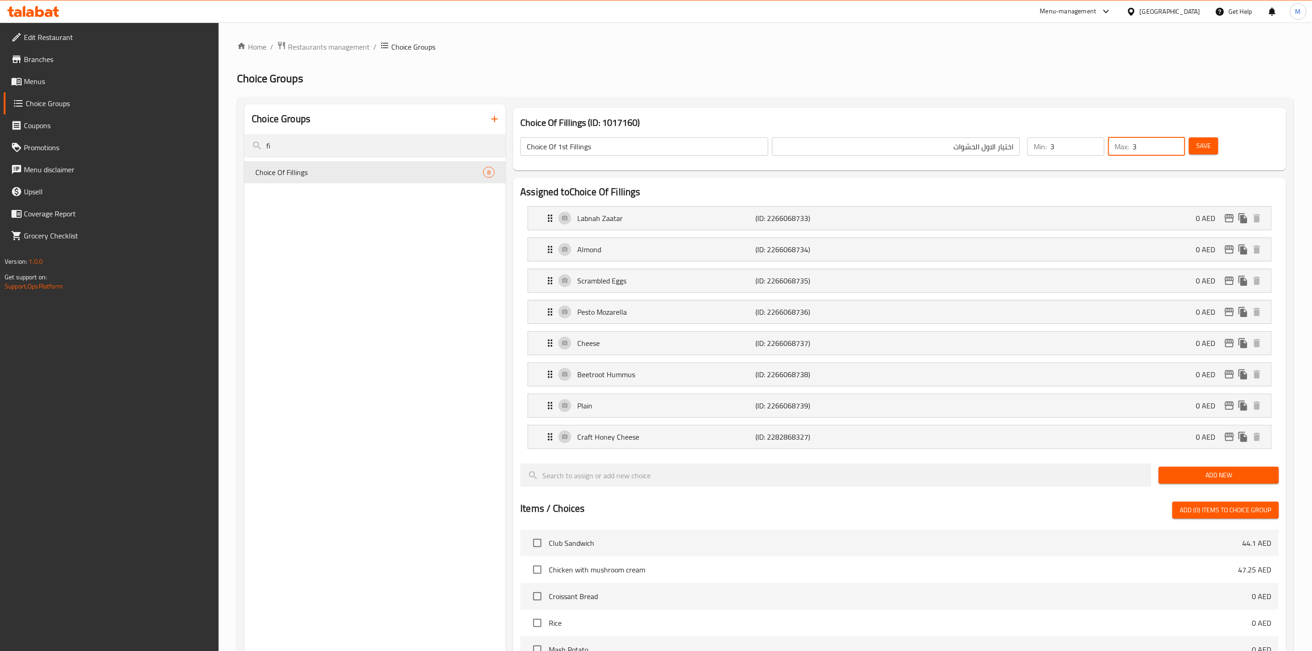
type input "3"
click at [1176, 145] on input "3" at bounding box center [1159, 146] width 53 height 18
click at [1129, 178] on div "Assigned to Choice Of Fillings Labnah Zaatar (ID: 2266068733) 0 AED Name (En) L…" at bounding box center [900, 551] width 774 height 746
click at [676, 152] on input "Choice Of 1st Fillings" at bounding box center [644, 146] width 248 height 18
click at [1214, 147] on button "Save" at bounding box center [1203, 145] width 29 height 17
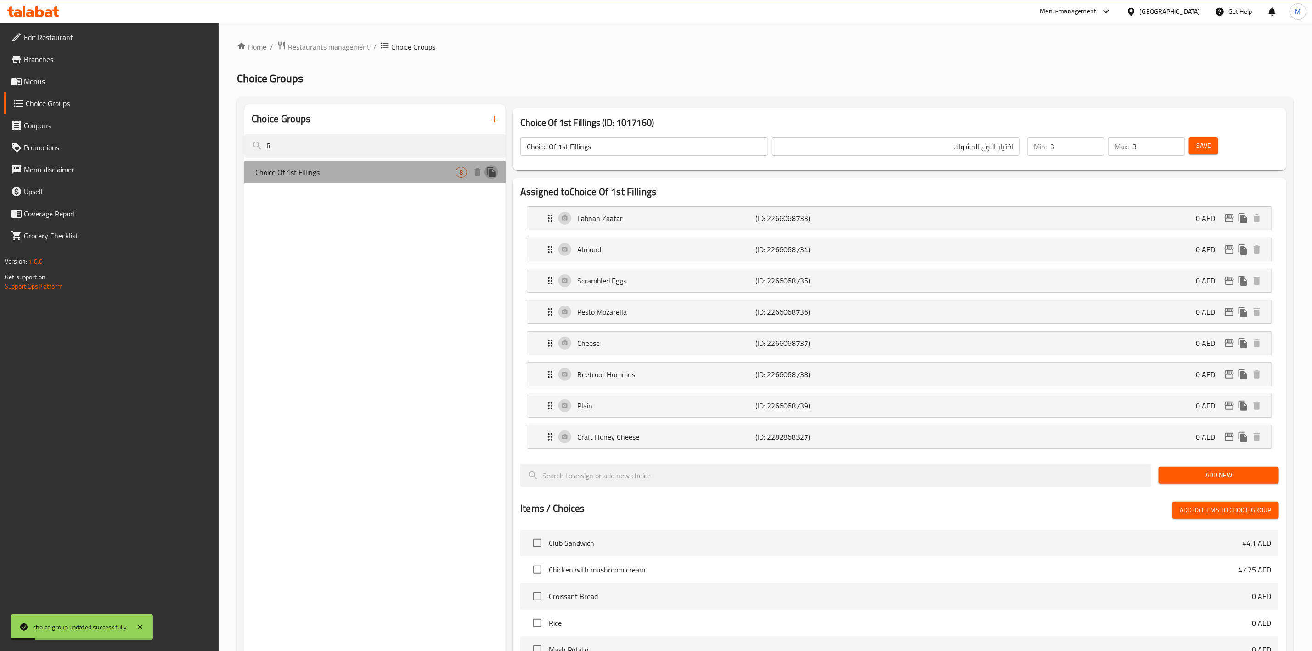
click at [490, 171] on icon "duplicate" at bounding box center [491, 172] width 9 height 10
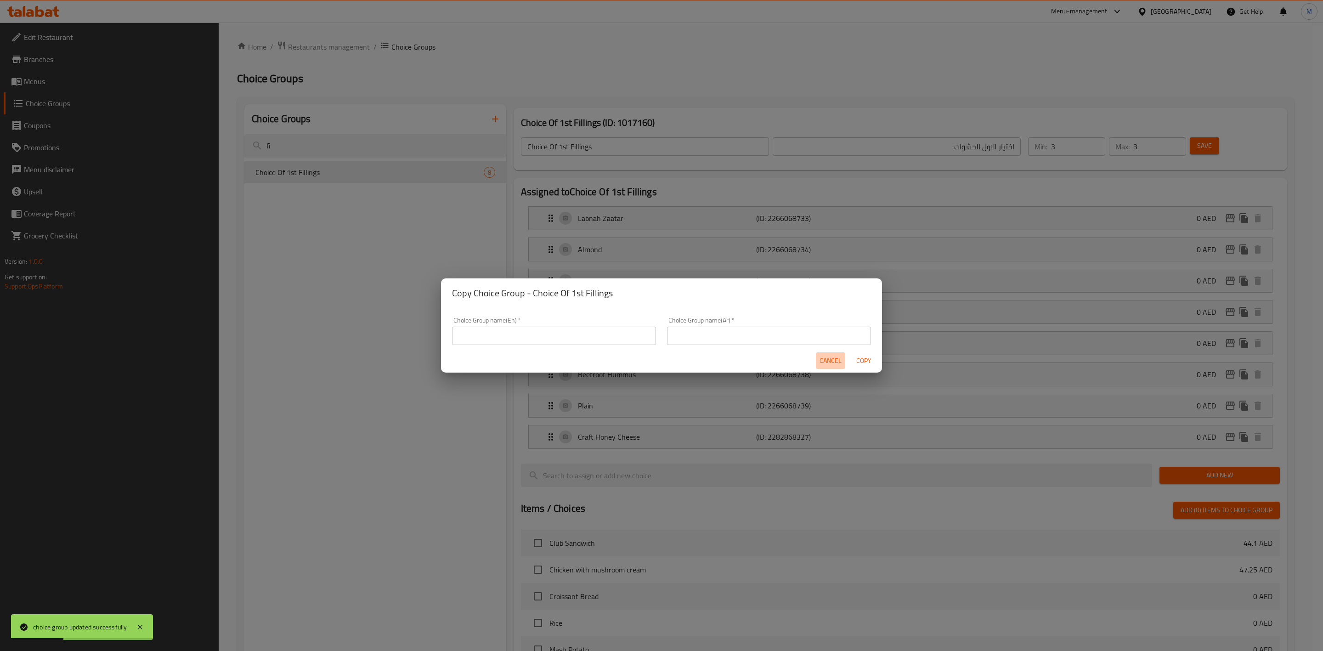
click at [837, 364] on span "Cancel" at bounding box center [830, 360] width 22 height 11
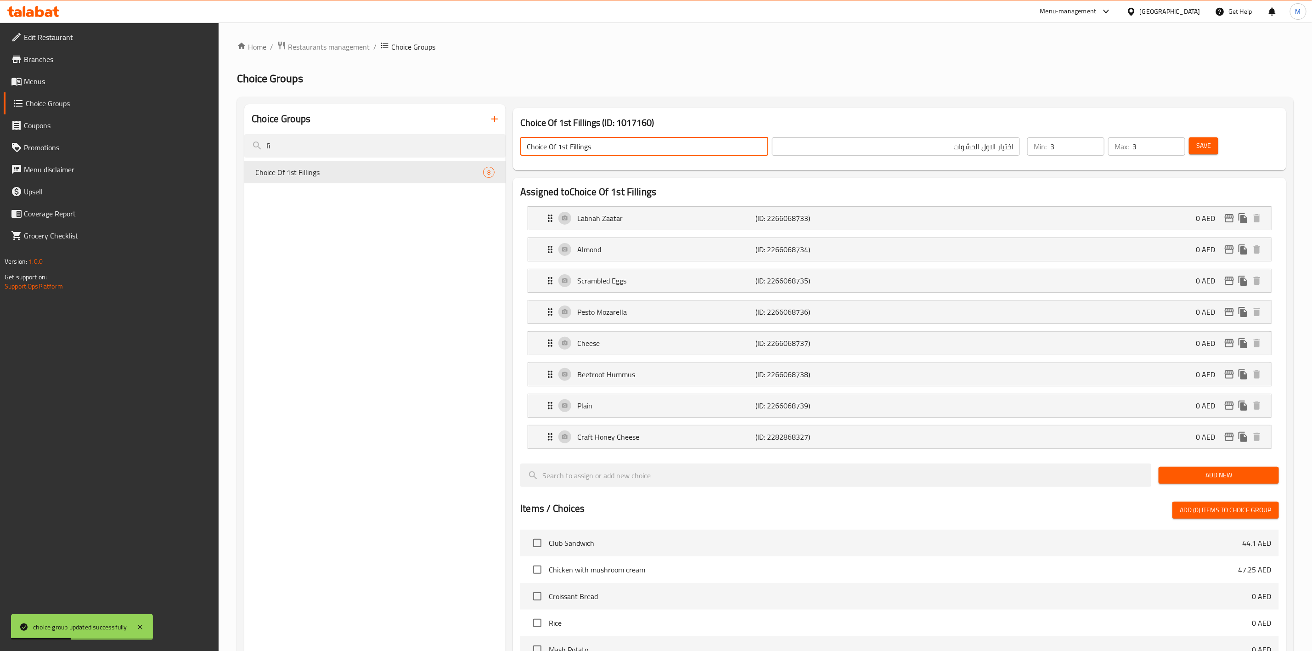
click at [616, 140] on input "Choice Of 1st Fillings" at bounding box center [644, 146] width 248 height 18
click at [492, 175] on icon "duplicate" at bounding box center [491, 172] width 9 height 10
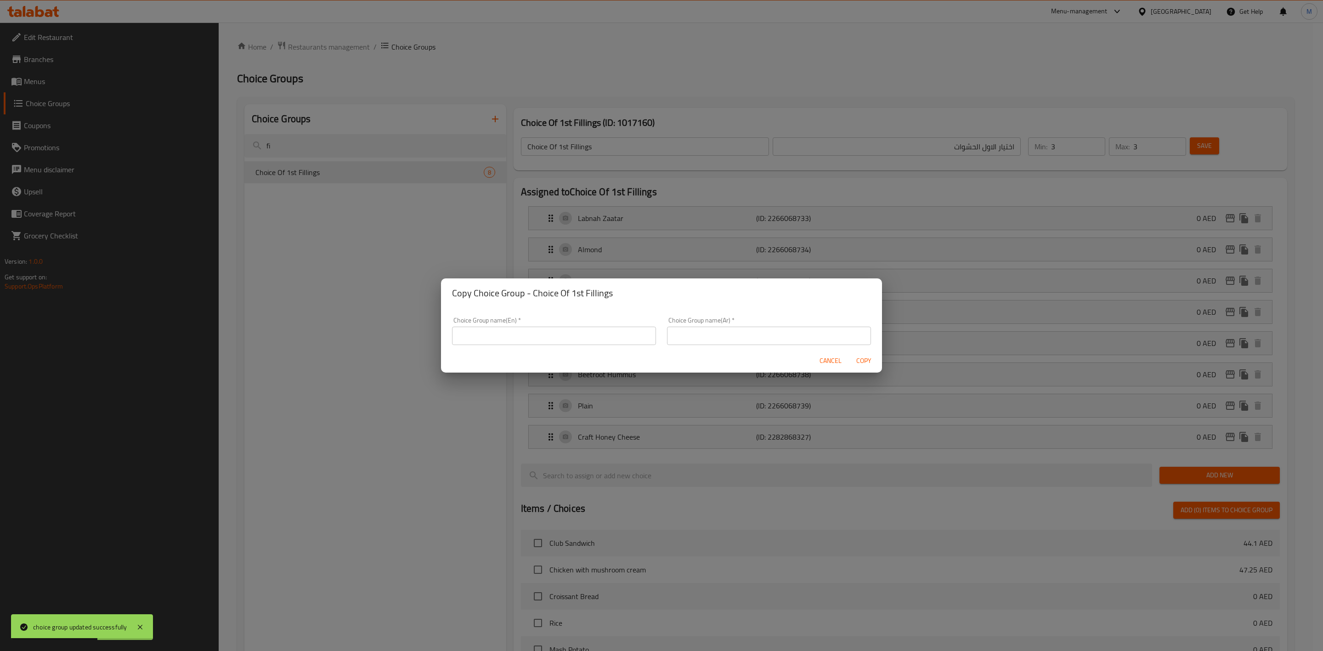
click at [567, 332] on input "text" at bounding box center [554, 336] width 204 height 18
paste input "Choice Of 1st Fillings"
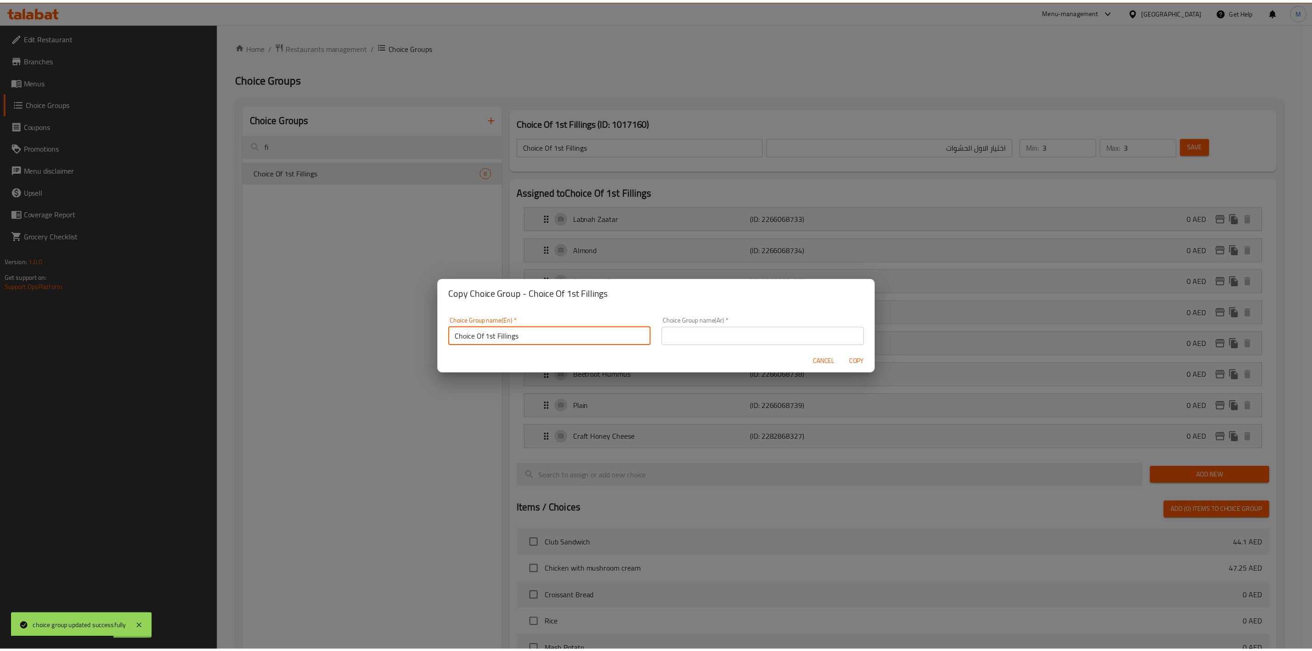
scroll to position [2, 0]
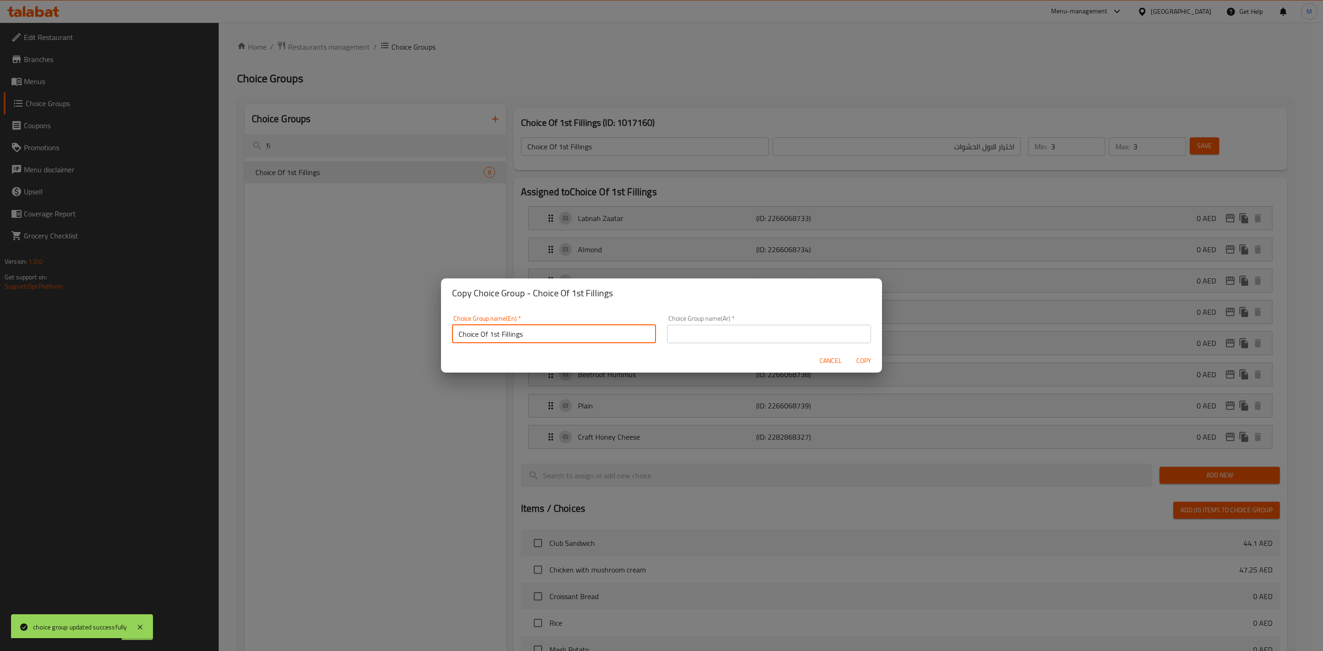
drag, startPoint x: 499, startPoint y: 335, endPoint x: 491, endPoint y: 336, distance: 8.3
click at [491, 336] on input "Choice Of 1st Fillings" at bounding box center [554, 334] width 204 height 18
type input "Choice Of 2nd Fillings"
click at [775, 342] on input "text" at bounding box center [769, 334] width 204 height 18
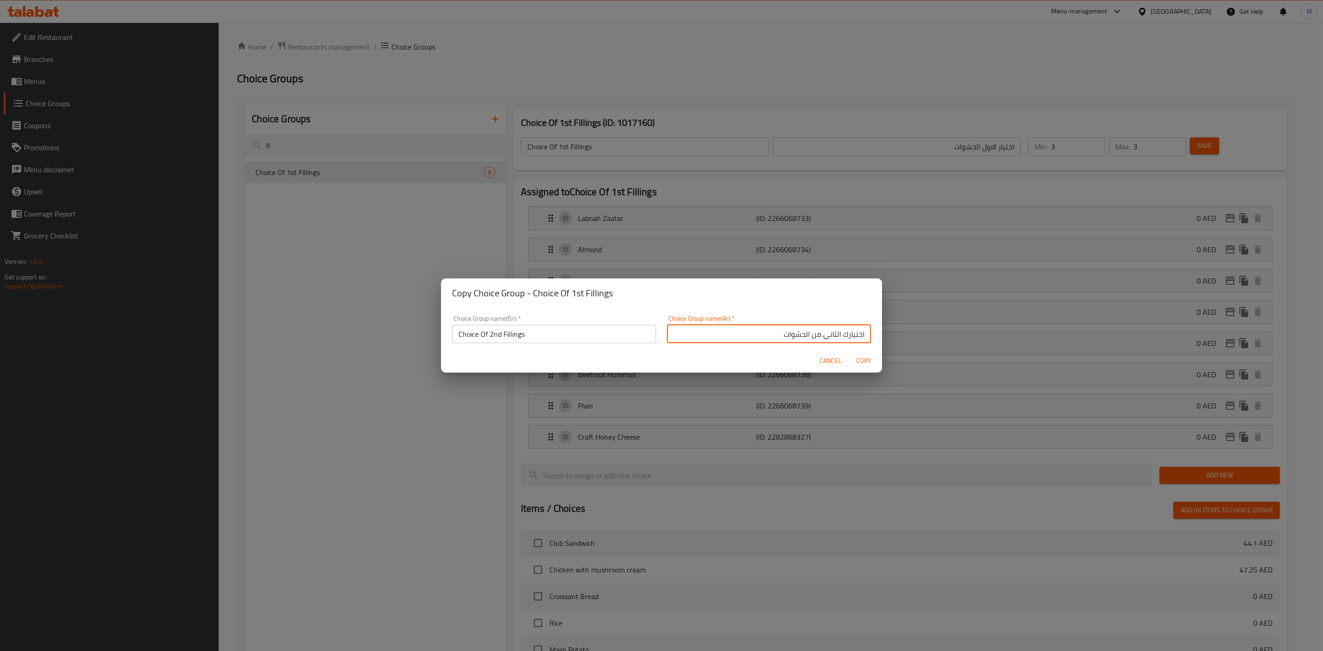
type input "اختيارك الثاني من الحشوات"
click at [866, 361] on span "Copy" at bounding box center [864, 360] width 22 height 11
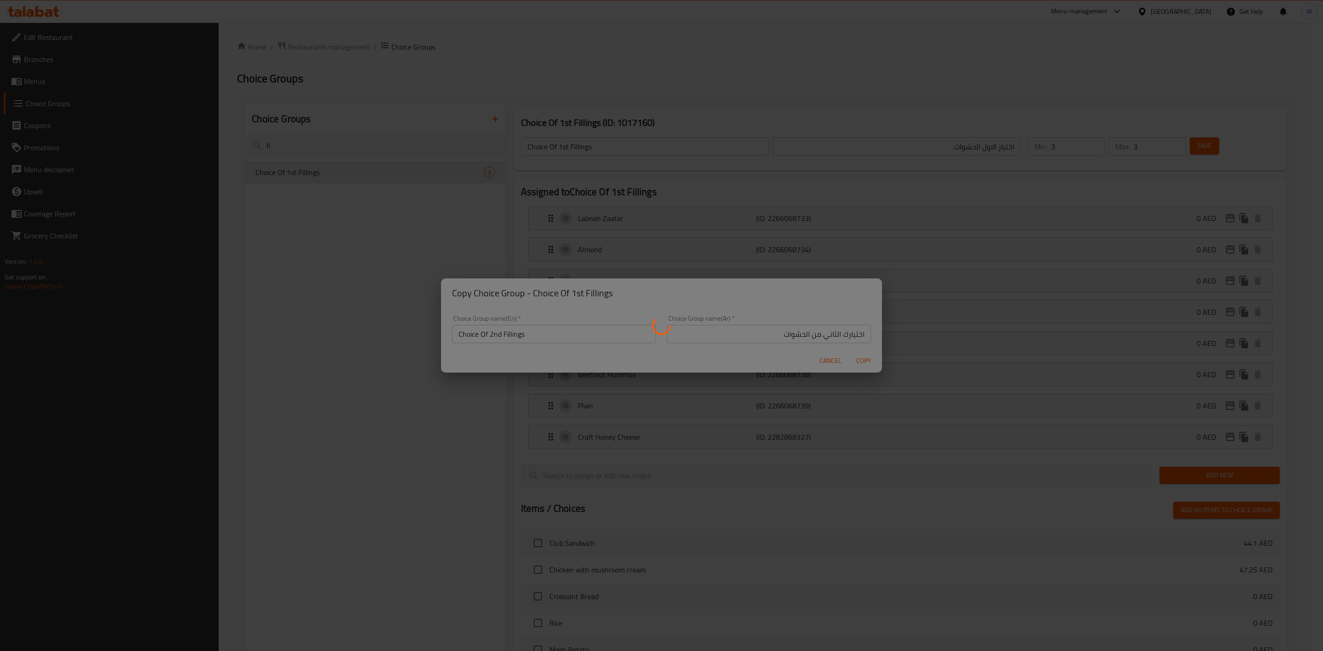
type input "Choice Of 2nd Fillings"
type input "اختيارك الثاني من الحشوات"
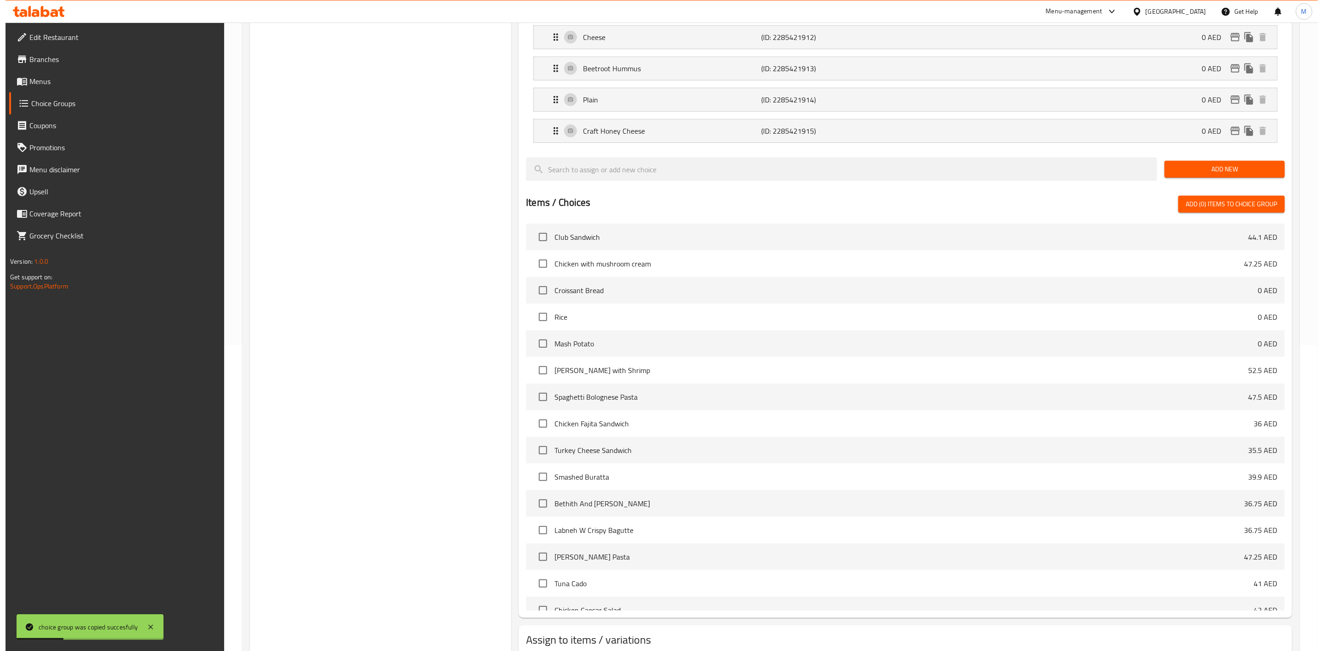
scroll to position [370, 0]
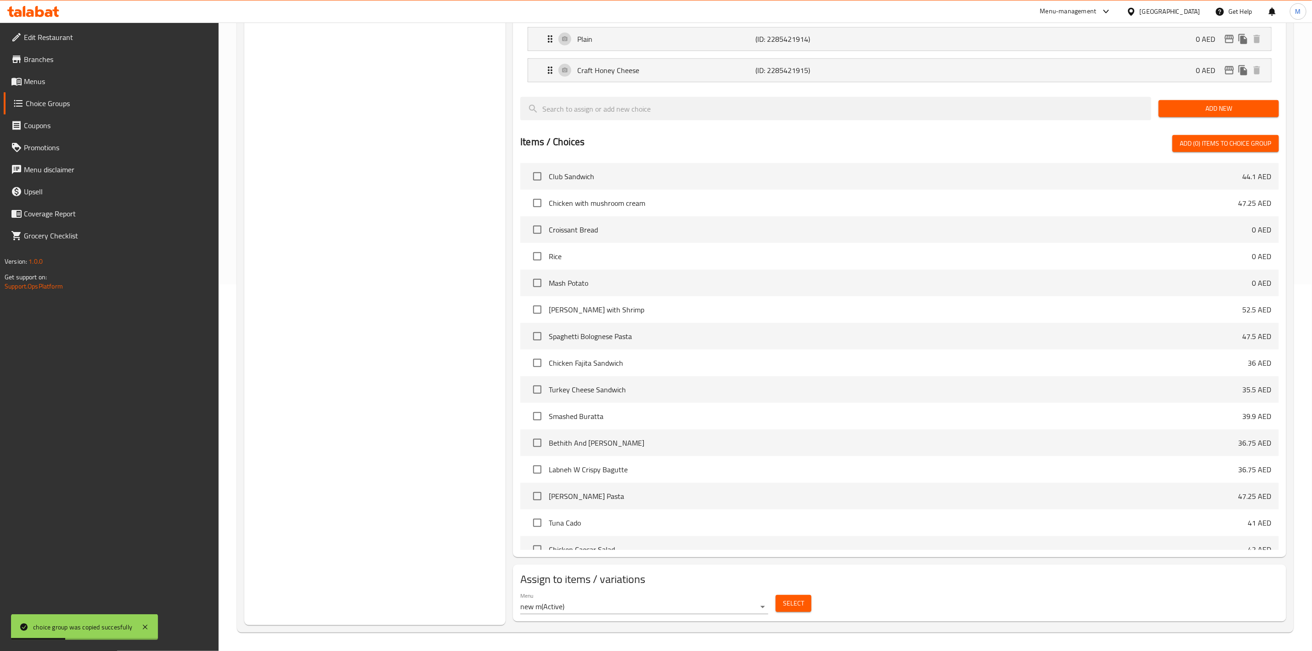
click at [792, 600] on span "Select" at bounding box center [793, 603] width 21 height 11
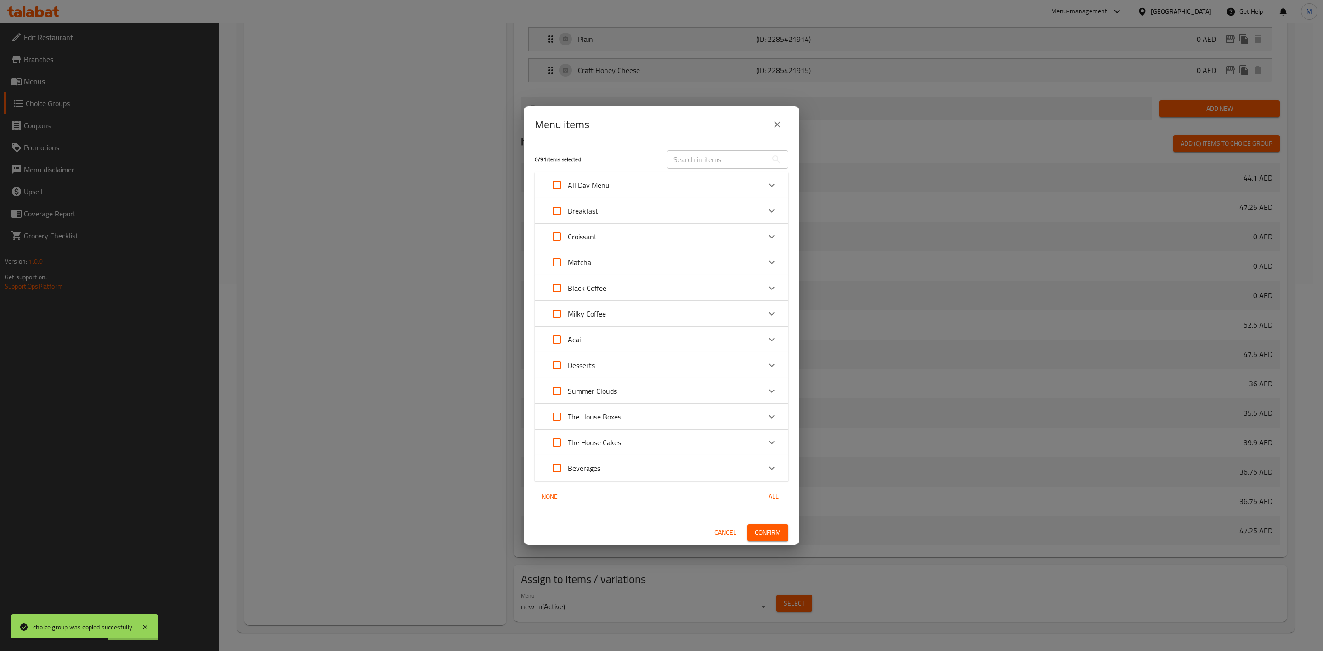
click at [685, 234] on div "Croissant" at bounding box center [653, 237] width 215 height 22
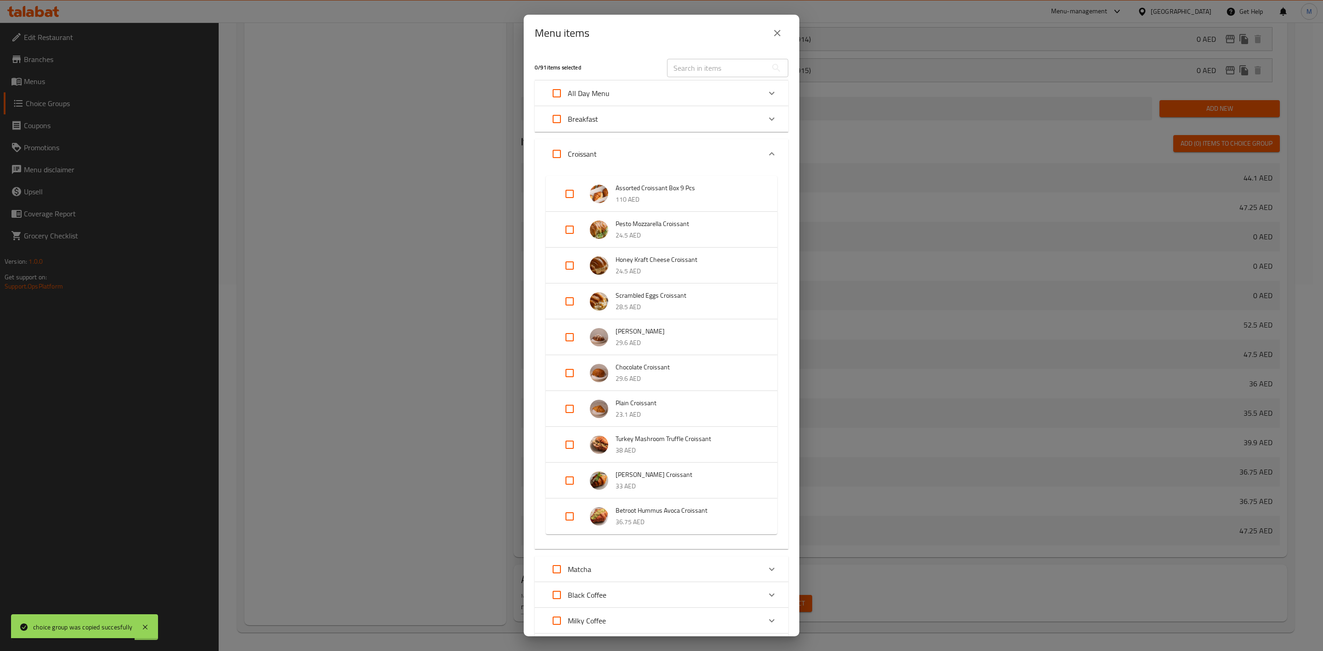
click at [572, 190] on input "Expand" at bounding box center [570, 194] width 22 height 22
checkbox input "true"
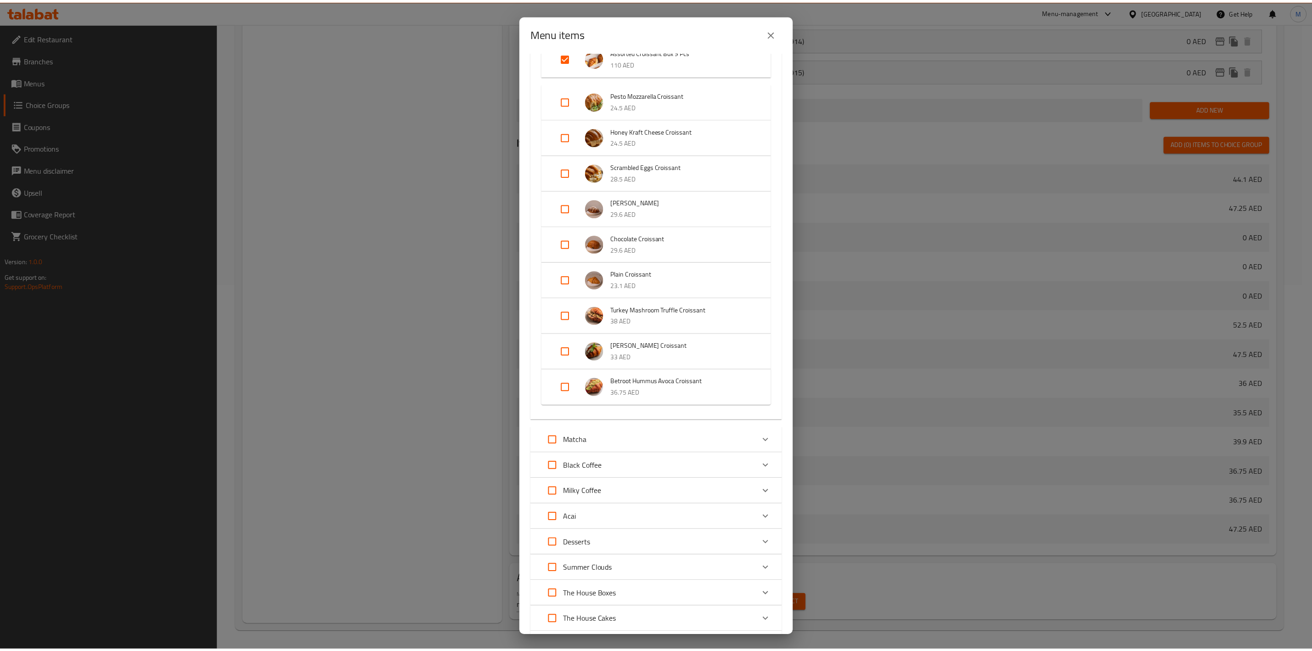
scroll to position [222, 0]
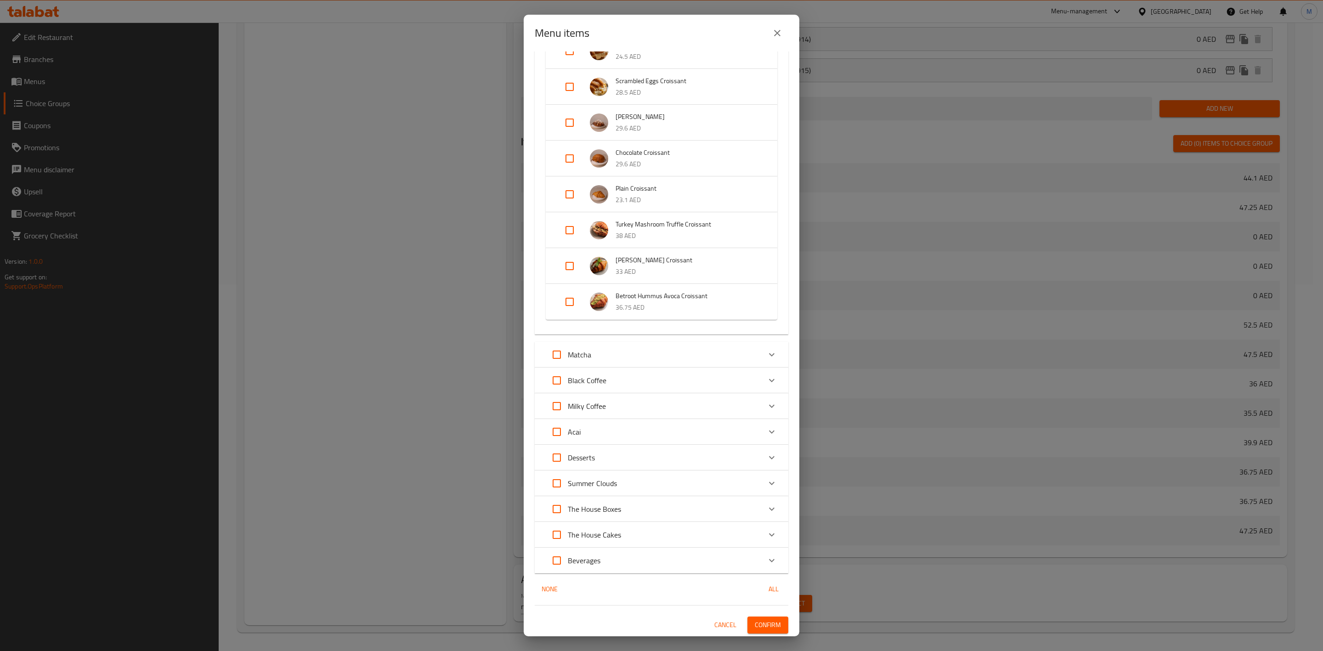
click at [769, 626] on span "Confirm" at bounding box center [768, 624] width 26 height 11
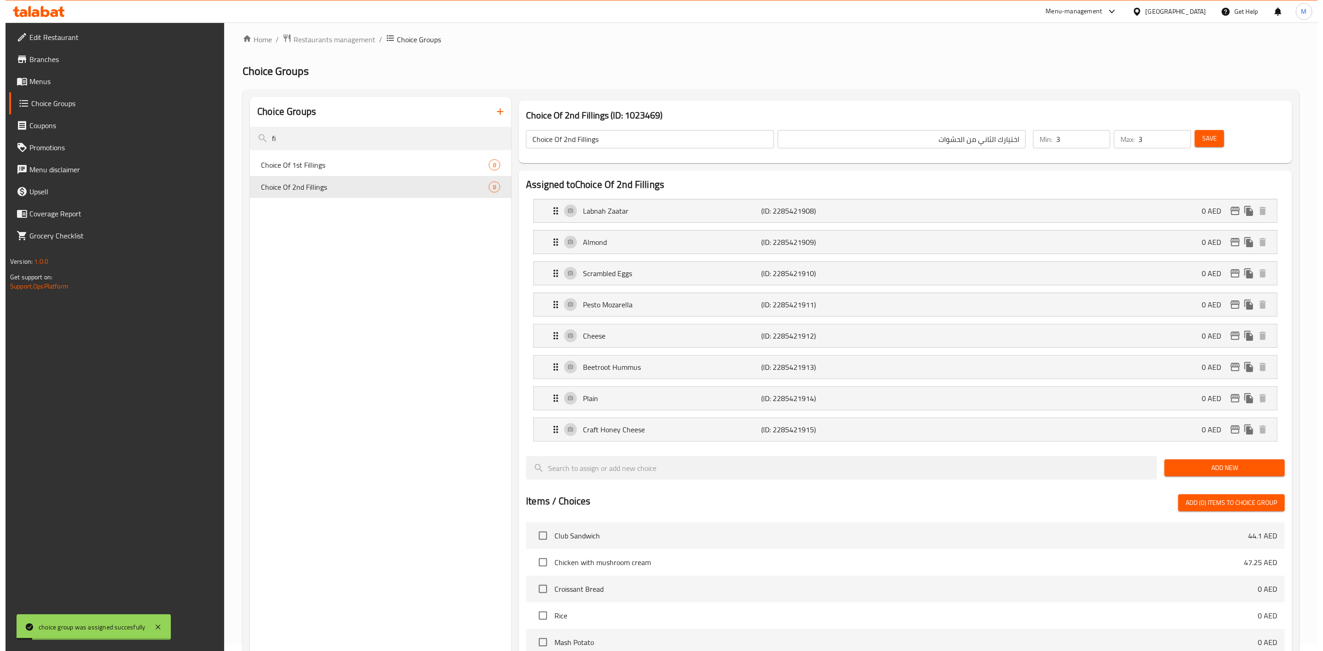
scroll to position [0, 0]
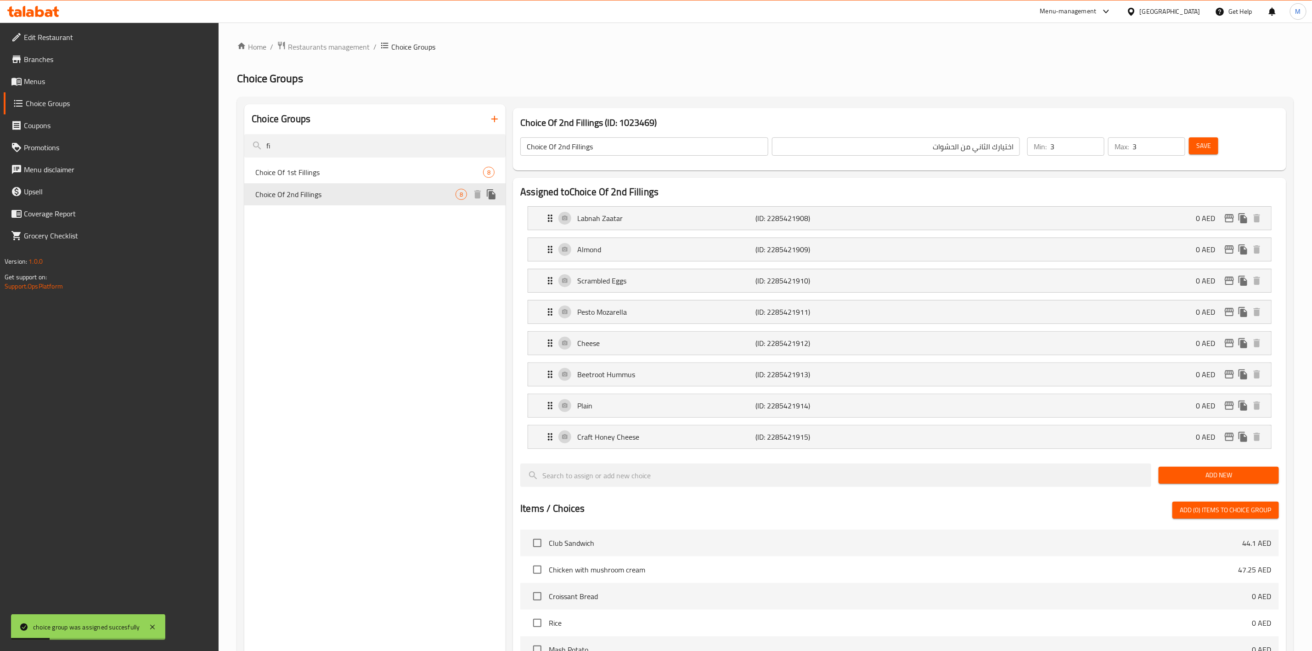
click at [497, 194] on button "duplicate" at bounding box center [492, 194] width 14 height 14
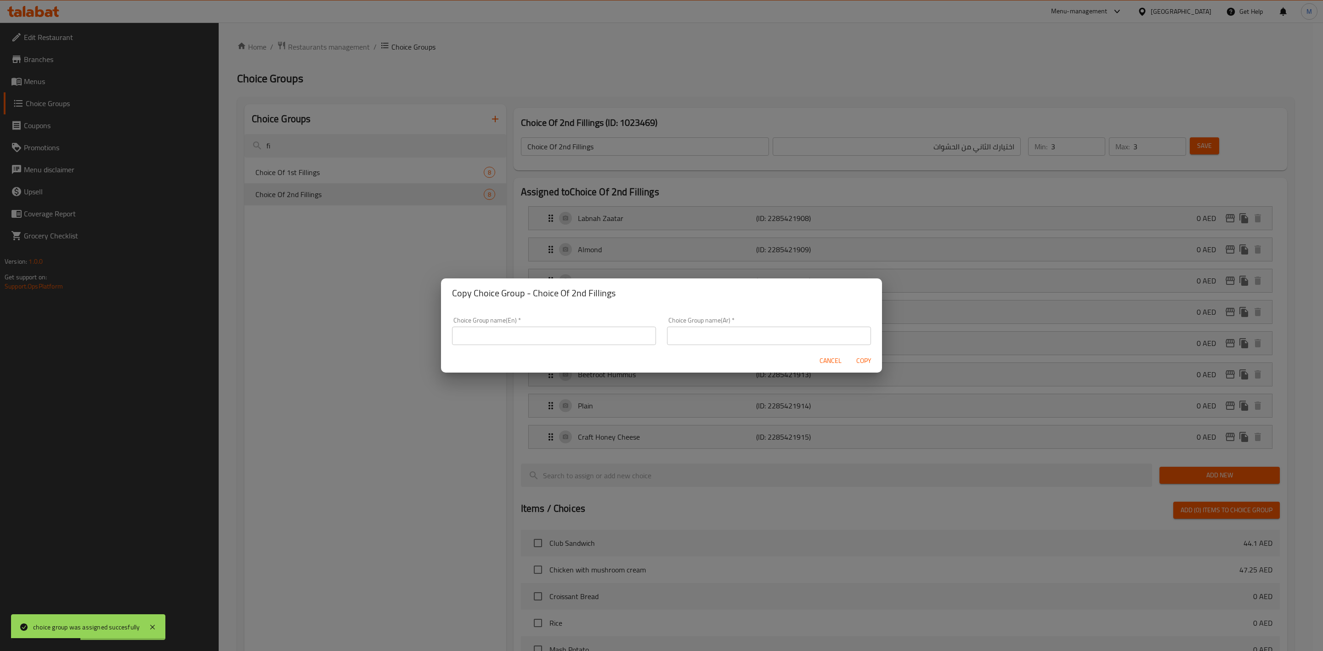
click at [834, 357] on span "Cancel" at bounding box center [830, 360] width 22 height 11
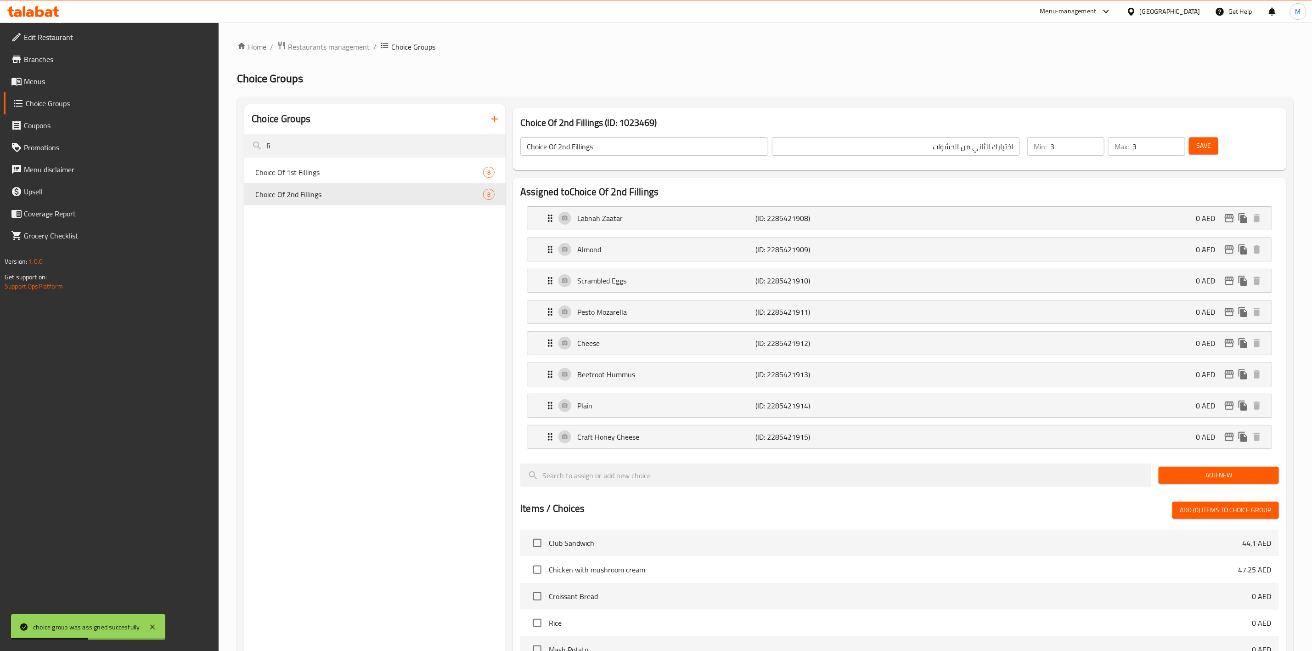
click at [635, 145] on input "Choice Of 2nd Fillings" at bounding box center [644, 146] width 248 height 18
click at [497, 194] on button "duplicate" at bounding box center [492, 194] width 14 height 14
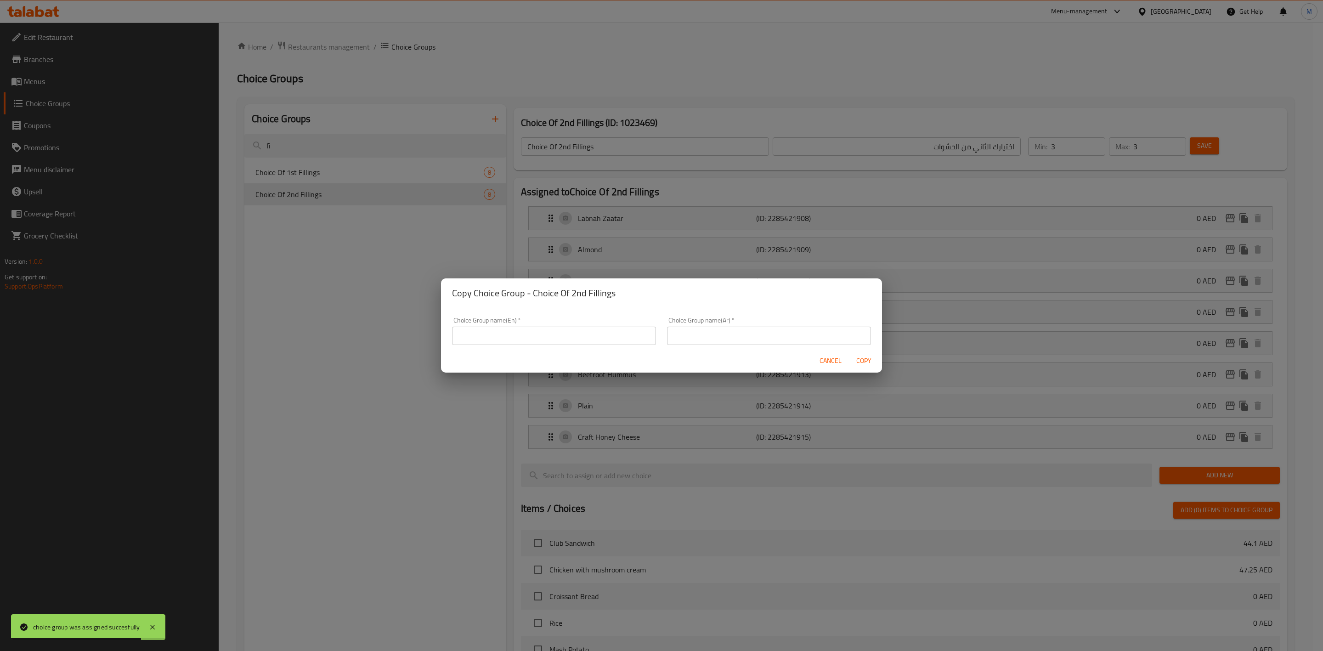
click at [550, 346] on div "Choice Group name(En)   * Choice Group name(En) *" at bounding box center [553, 330] width 215 height 39
click at [552, 338] on input "text" at bounding box center [554, 336] width 204 height 18
paste input "Choice Of 2nd Fillings"
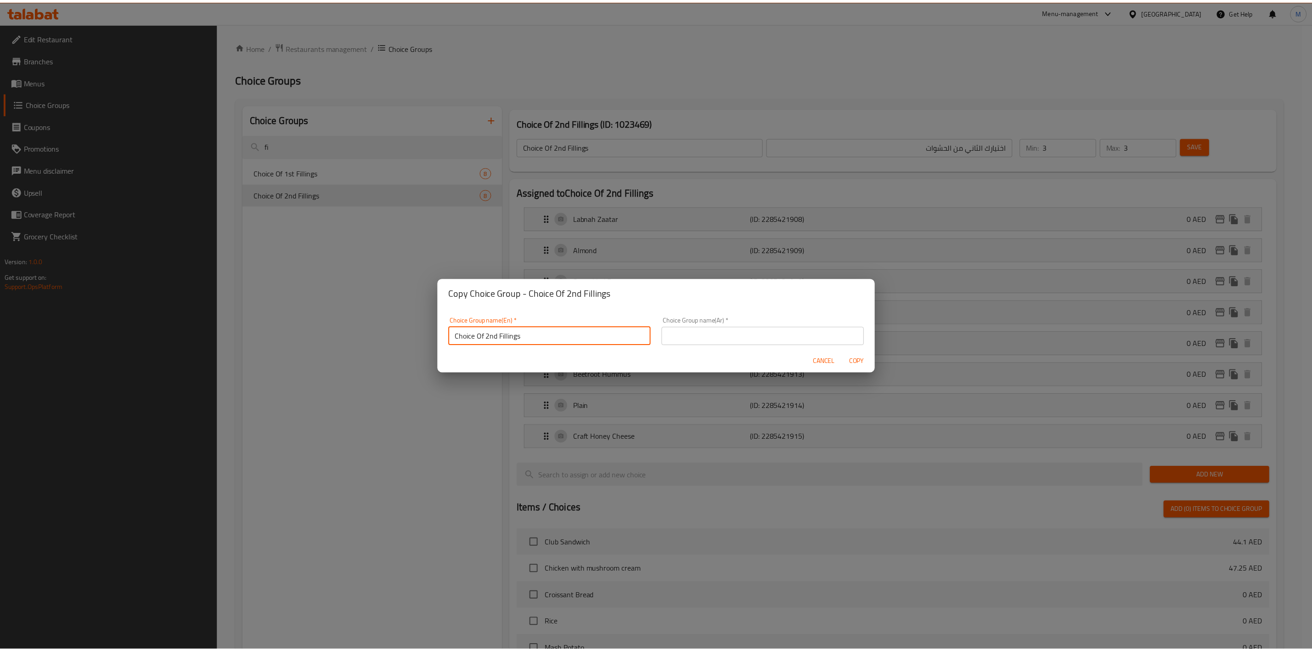
scroll to position [2, 0]
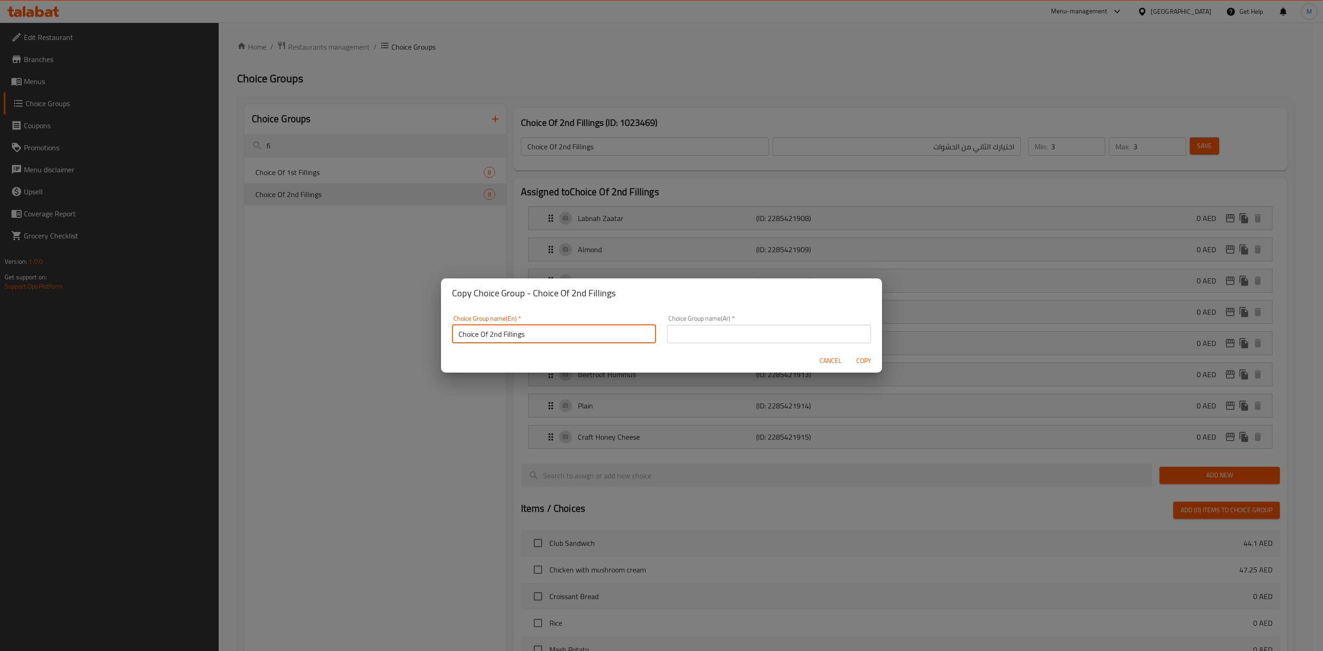
drag, startPoint x: 499, startPoint y: 337, endPoint x: 489, endPoint y: 338, distance: 10.2
click at [489, 338] on input "Choice Of 2nd Fillings" at bounding box center [554, 334] width 204 height 18
type input "Choice Of 3rd Fillings"
click at [775, 327] on input "text" at bounding box center [769, 334] width 204 height 18
type input "اختيارك الثالث من الحشوات"
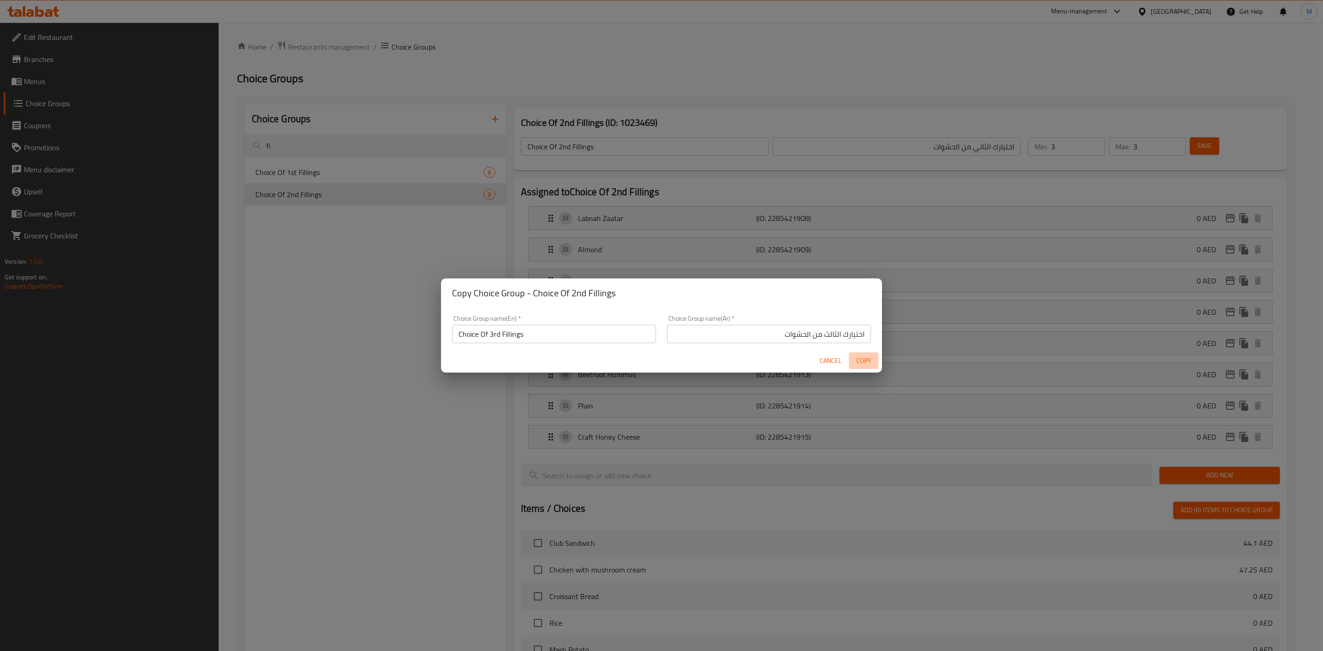
click at [861, 357] on span "Copy" at bounding box center [864, 360] width 22 height 11
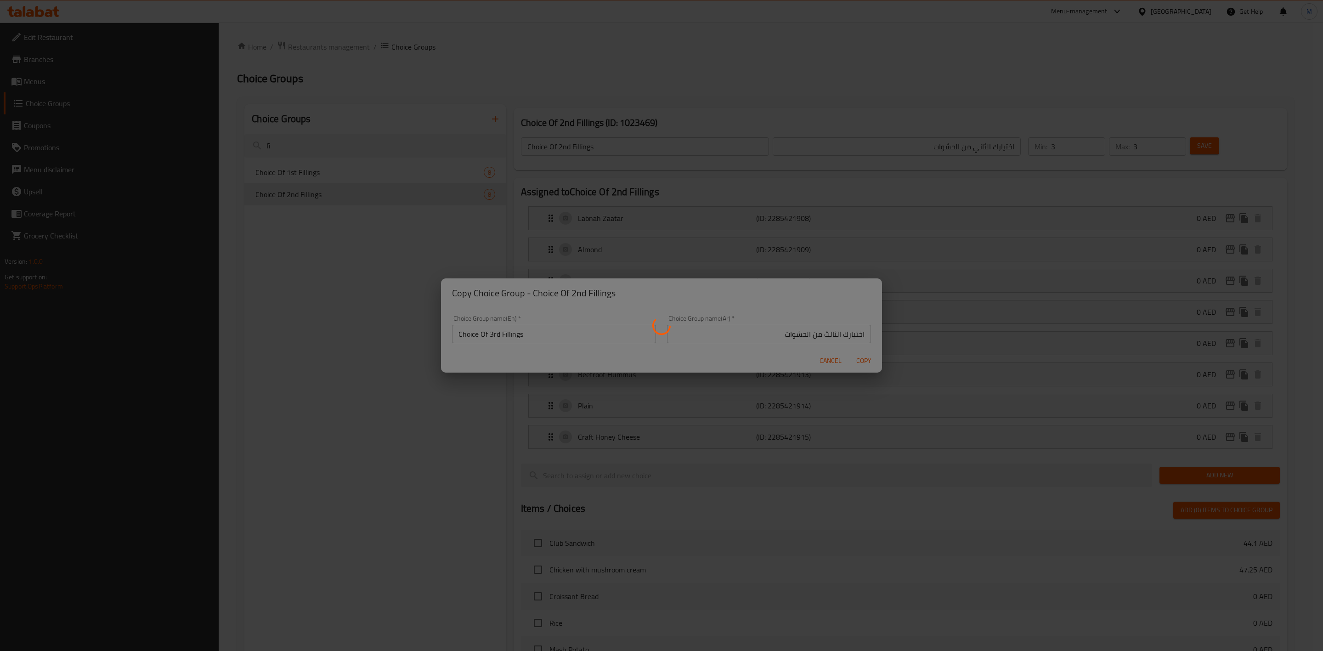
type input "Choice Of 3rd Fillings"
type input "اختيارك الثالث من الحشوات"
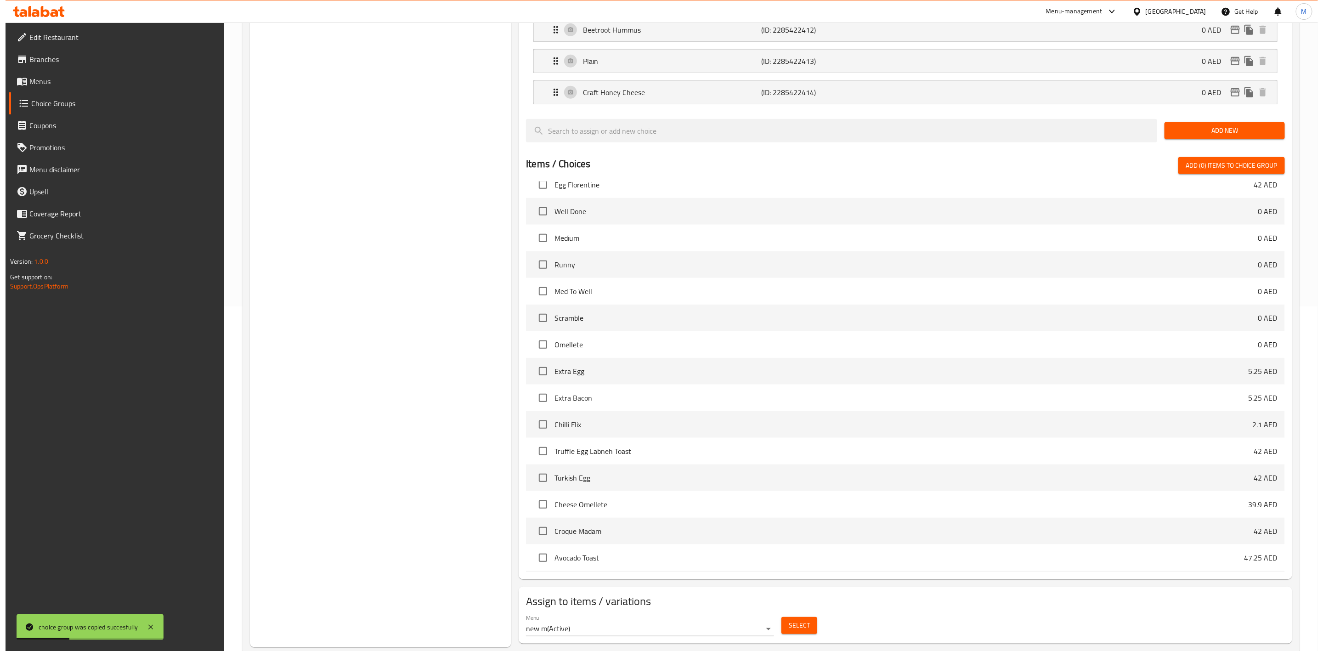
scroll to position [370, 0]
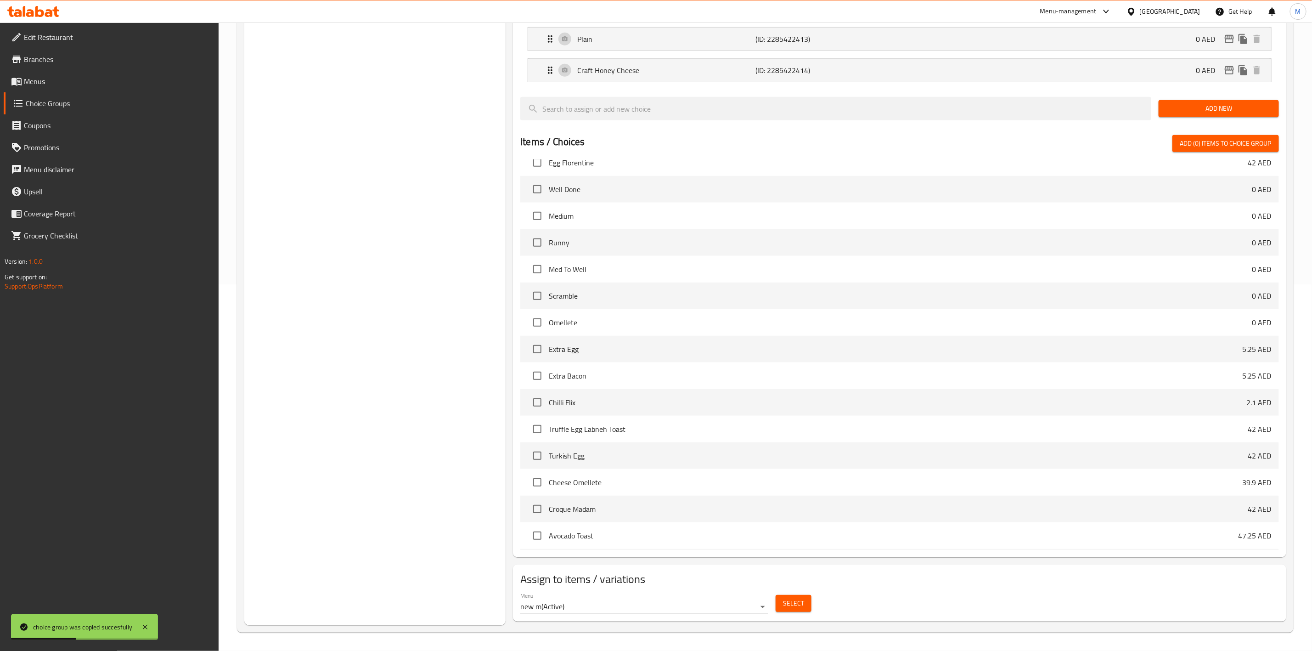
click at [787, 607] on span "Select" at bounding box center [793, 603] width 21 height 11
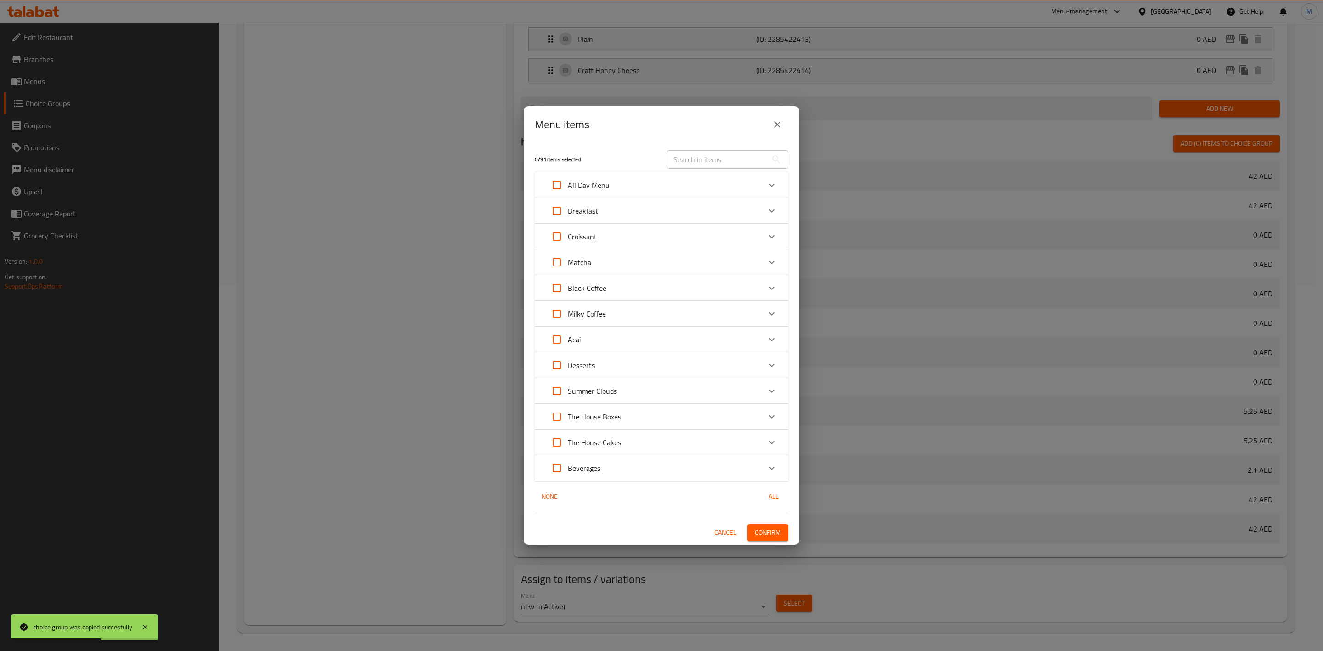
click at [653, 244] on div "Croissant" at bounding box center [653, 237] width 215 height 22
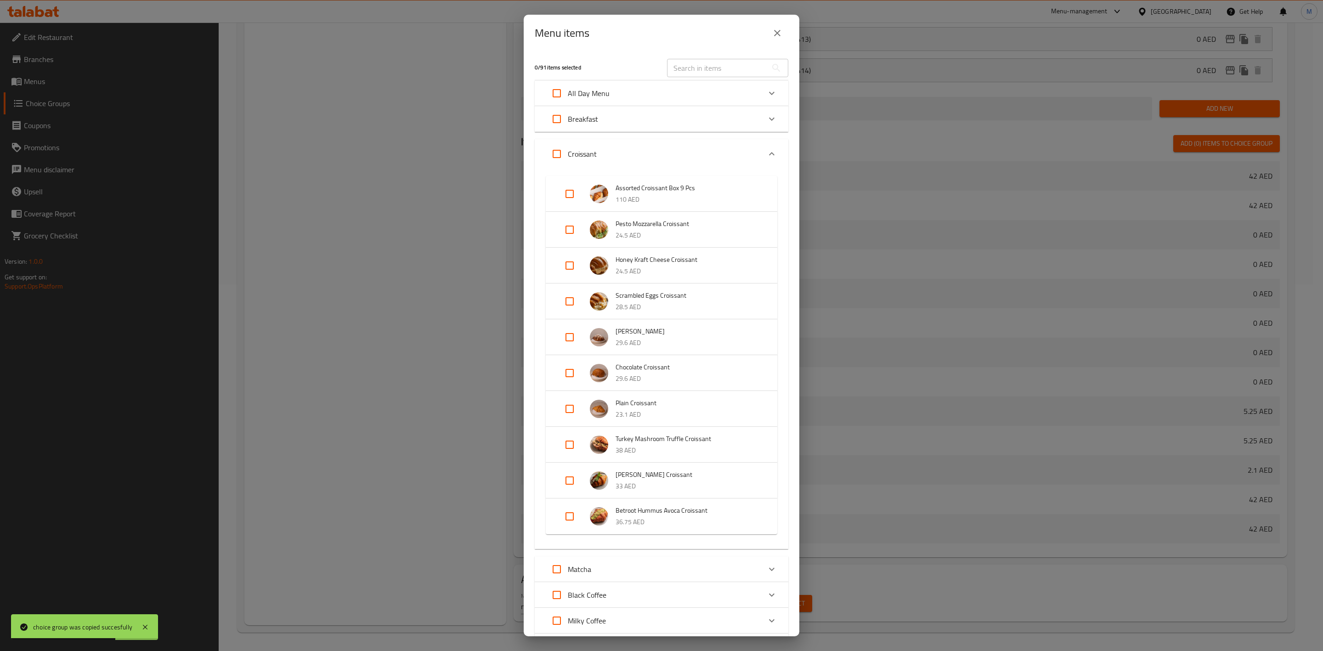
click at [567, 193] on input "Expand" at bounding box center [570, 194] width 22 height 22
checkbox input "true"
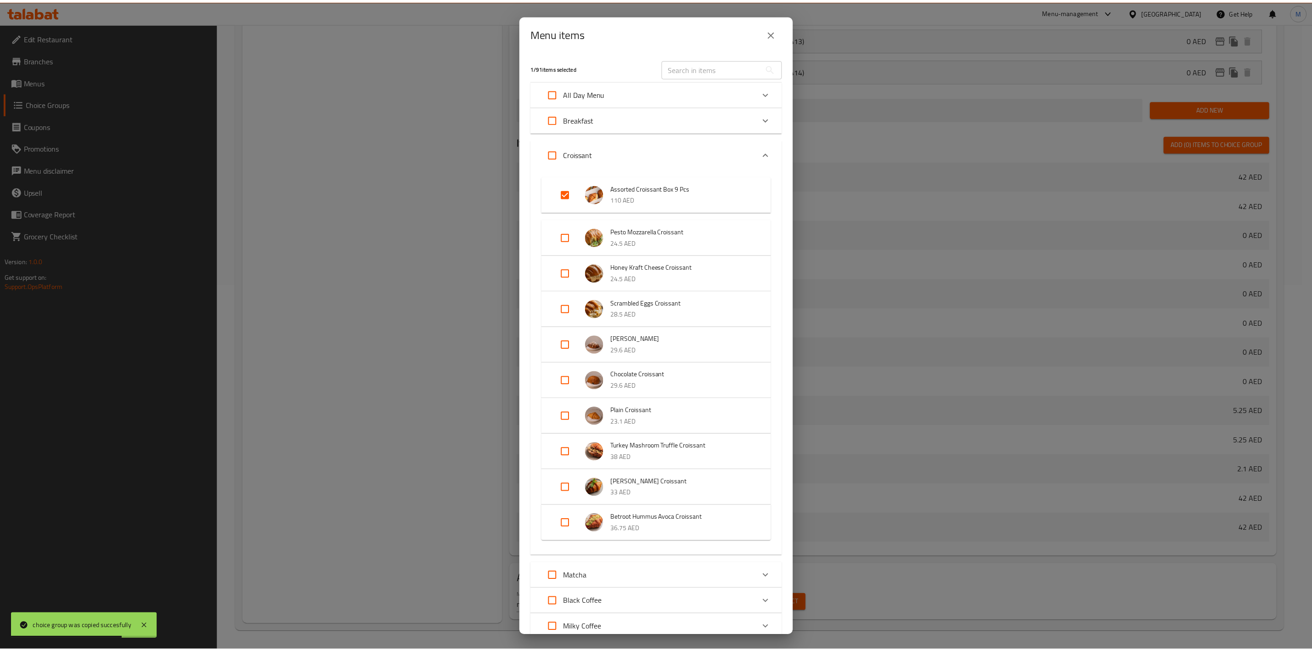
scroll to position [222, 0]
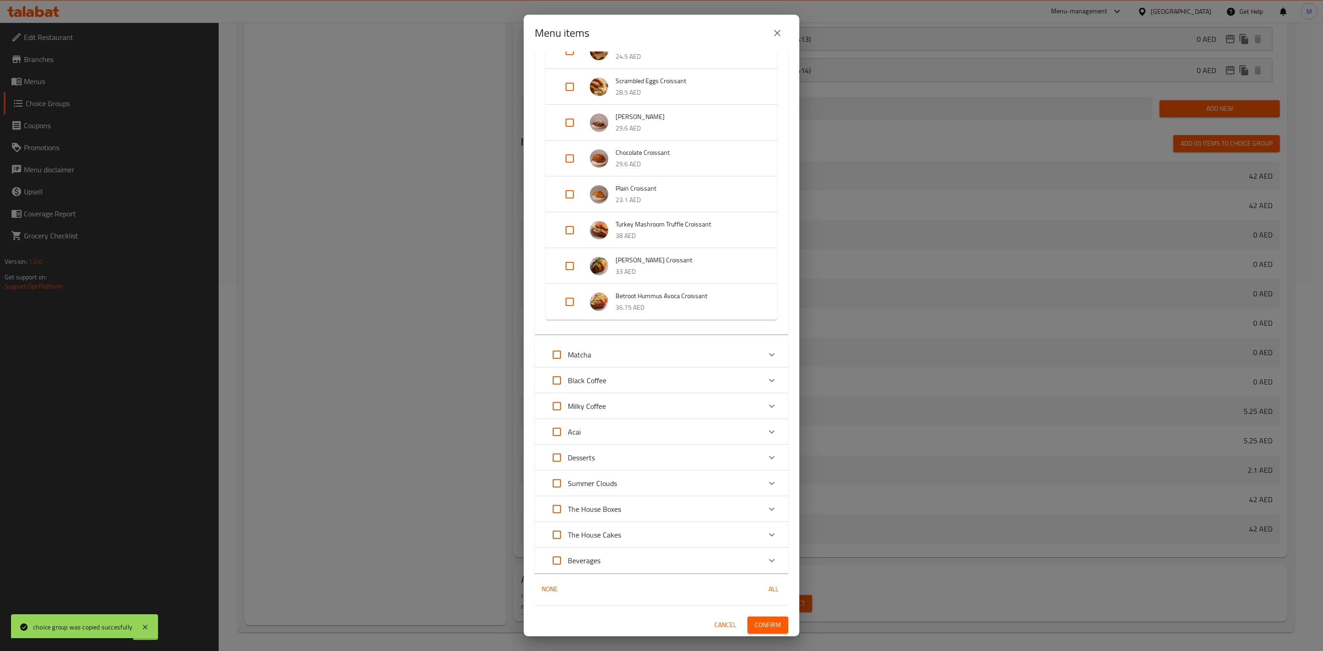
click at [767, 623] on span "Confirm" at bounding box center [768, 624] width 26 height 11
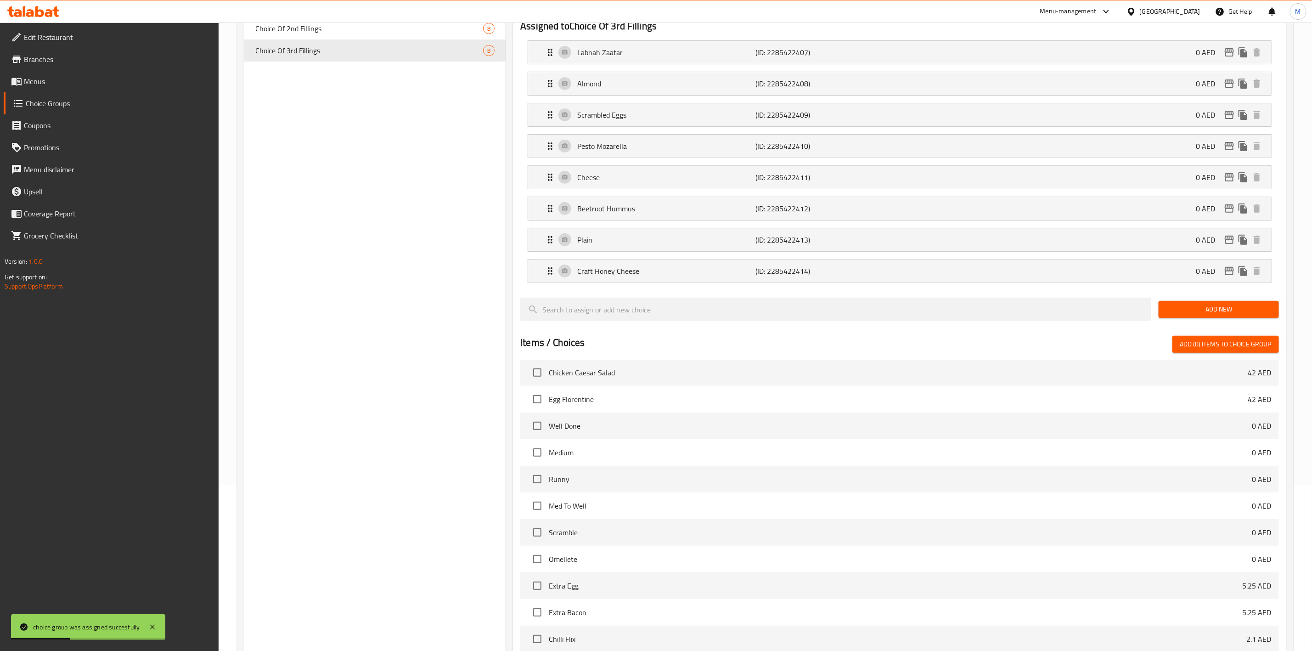
scroll to position [0, 0]
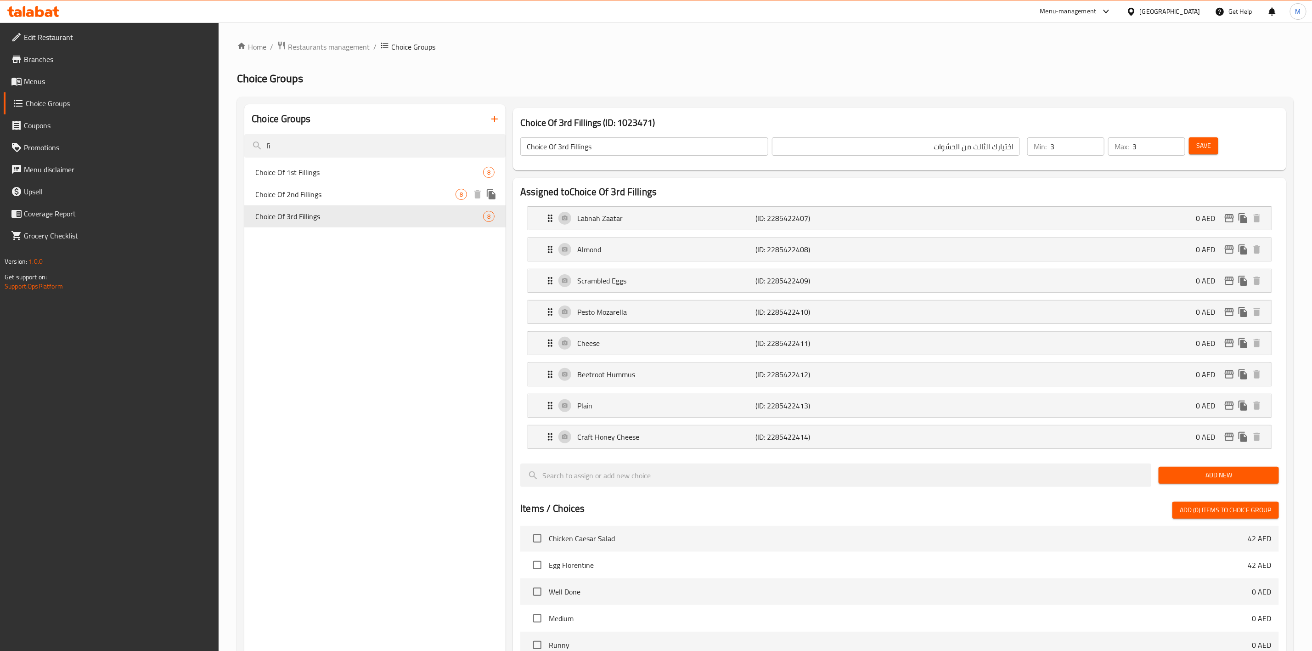
click at [386, 200] on div "Choice Of 2nd Fillings 8" at bounding box center [374, 194] width 261 height 22
type input "Choice Of 2nd Fillings"
type input "اختيارك الثاني من الحشوات"
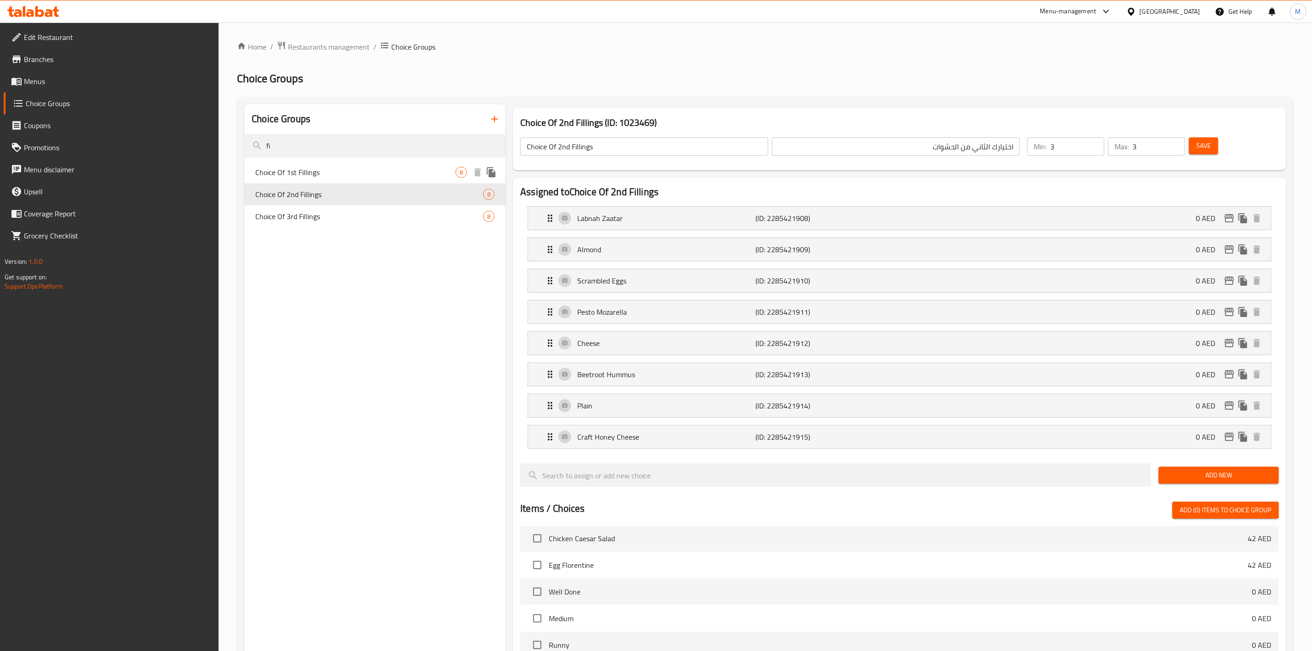
click at [368, 167] on span "Choice Of 1st Fillings" at bounding box center [355, 172] width 200 height 11
type input "Choice Of 1st Fillings"
type input "اختيار الاول الحشوات"
